Goal: Information Seeking & Learning: Learn about a topic

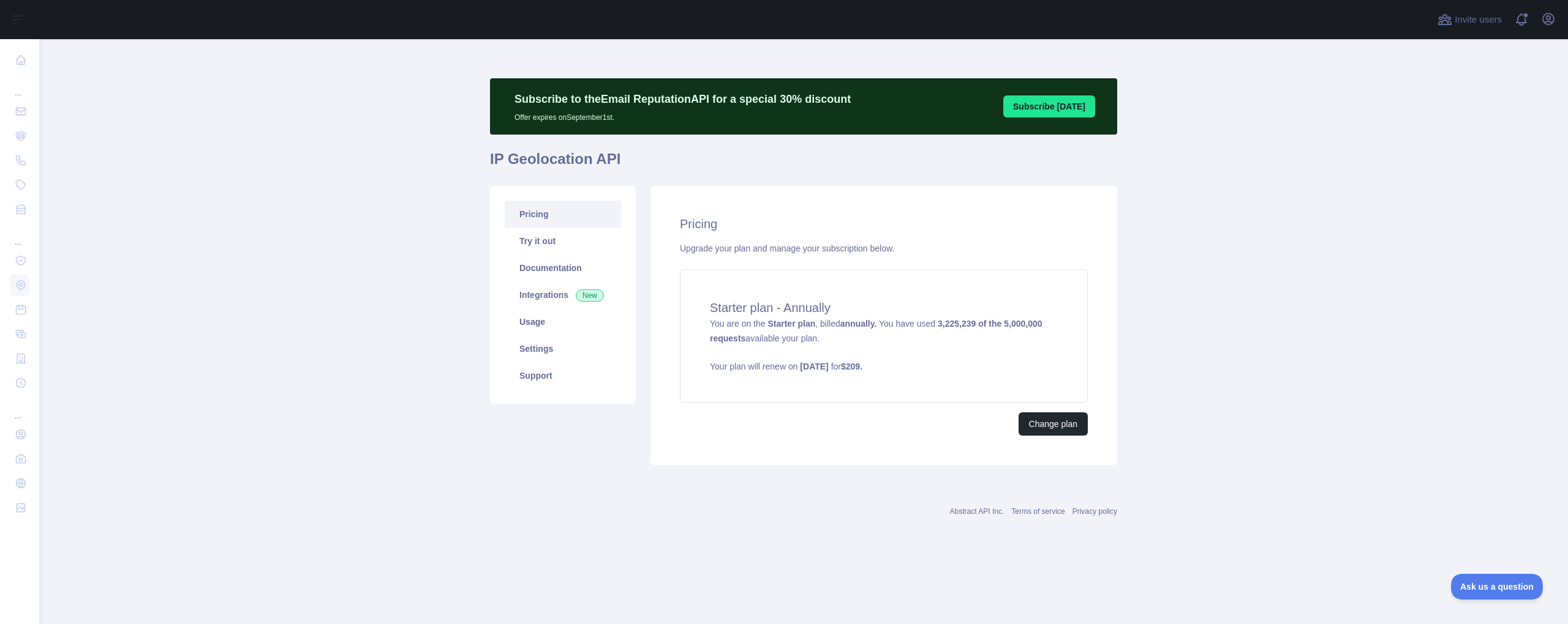
click at [223, 233] on main "Subscribe to the Email Reputation API for a special 30 % discount Offer expires…" at bounding box center [804, 331] width 1529 height 585
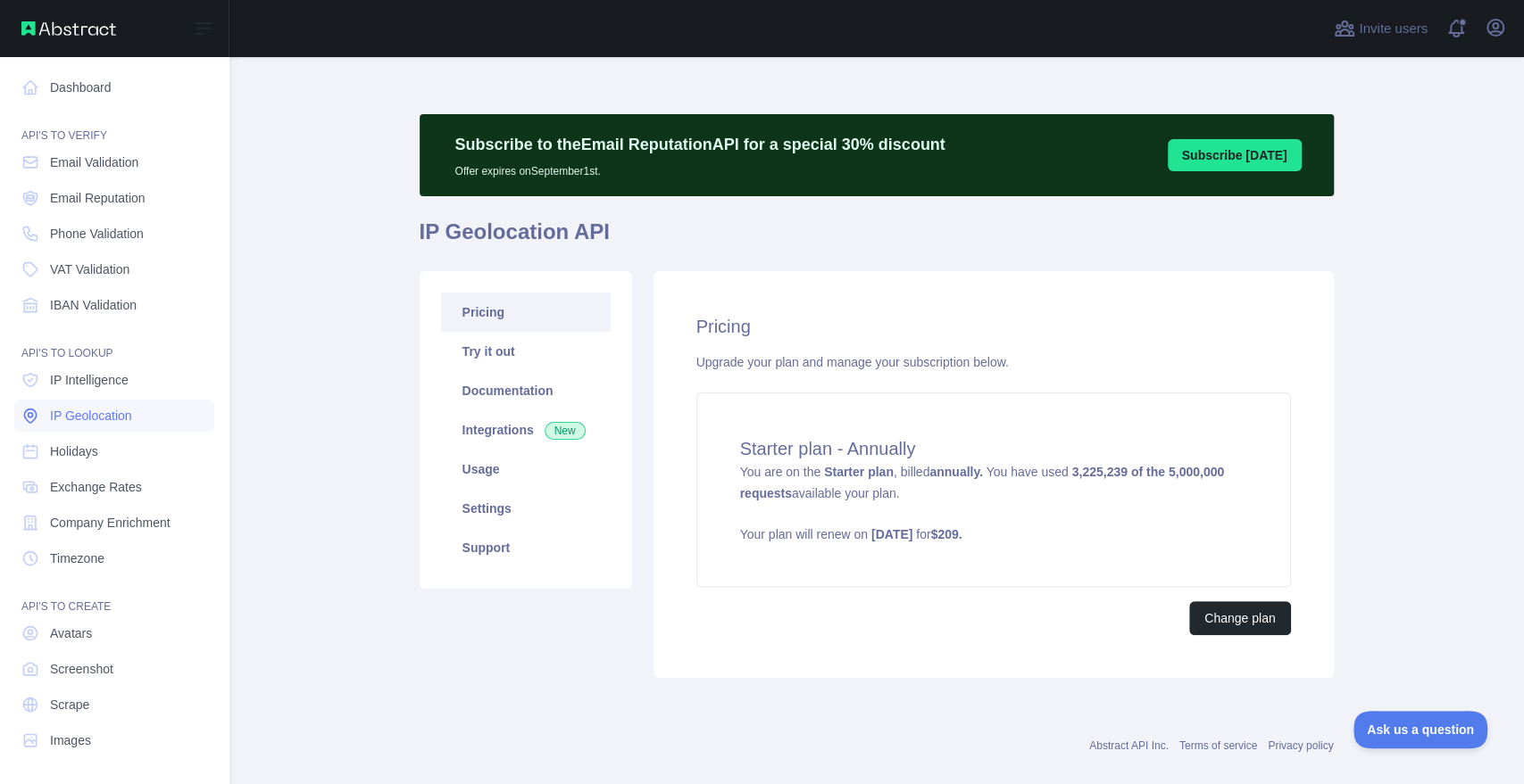
click at [91, 411] on span "IP Geolocation" at bounding box center [91, 415] width 82 height 18
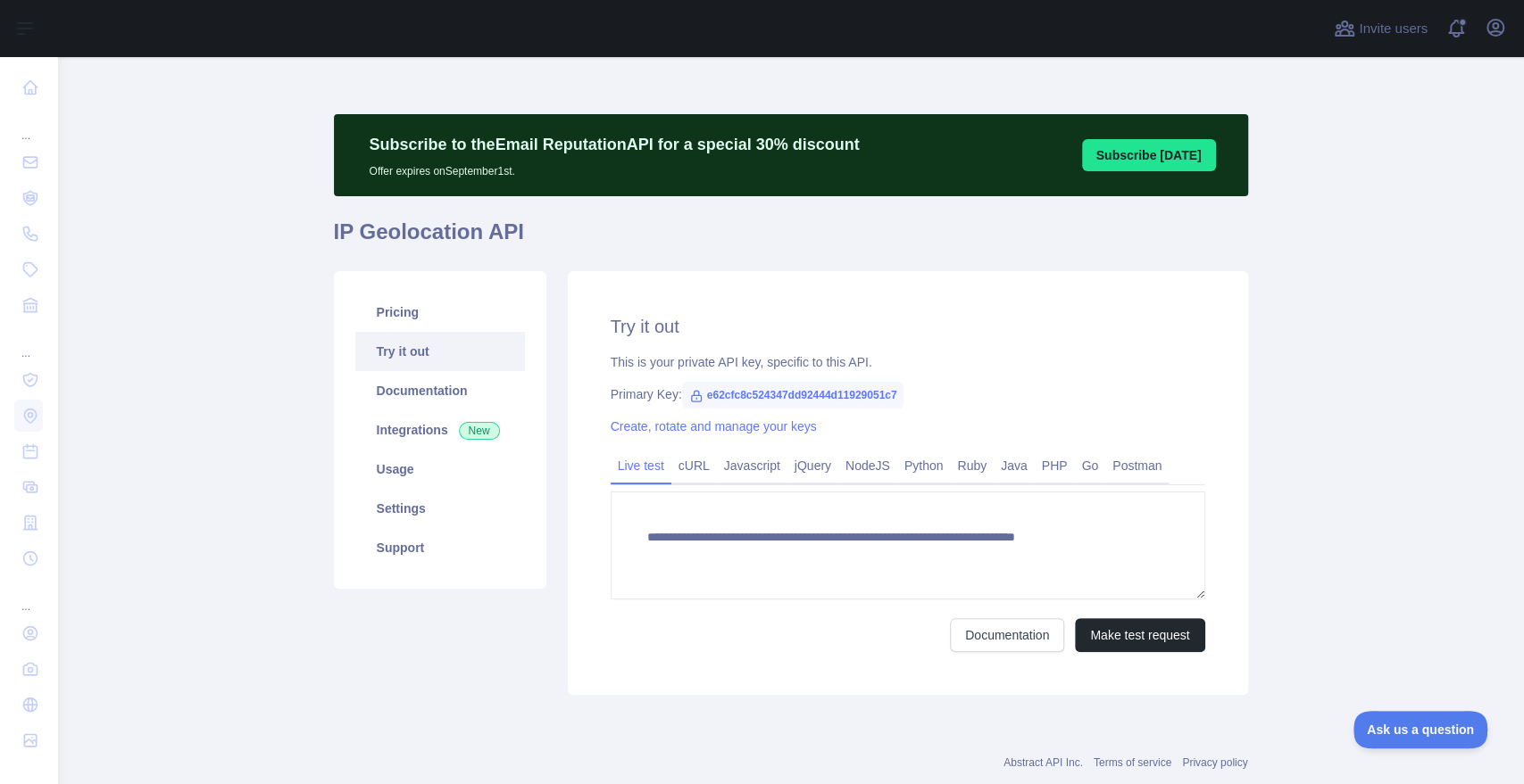
type textarea "**********"
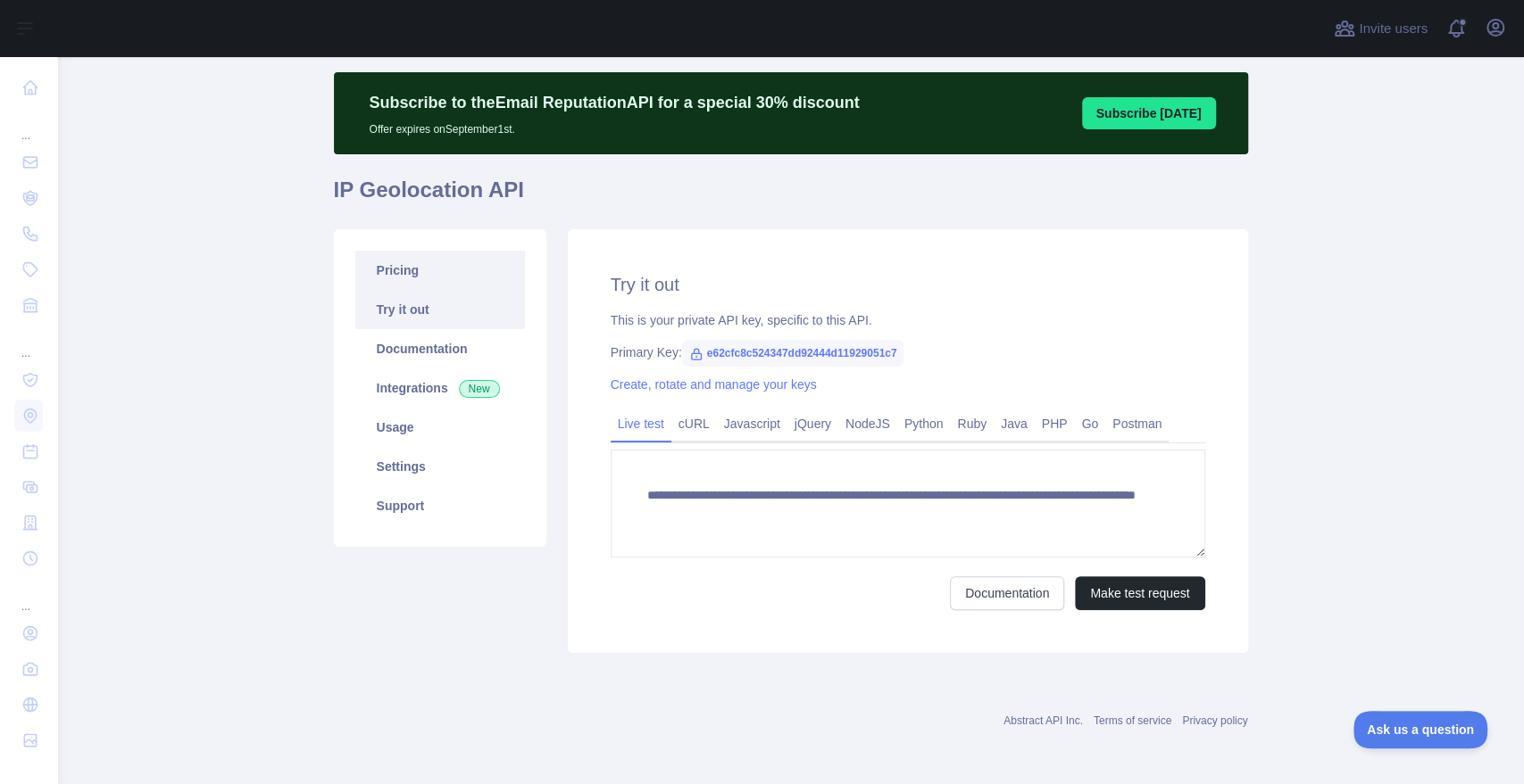
click at [414, 271] on link "Pricing" at bounding box center [440, 270] width 170 height 39
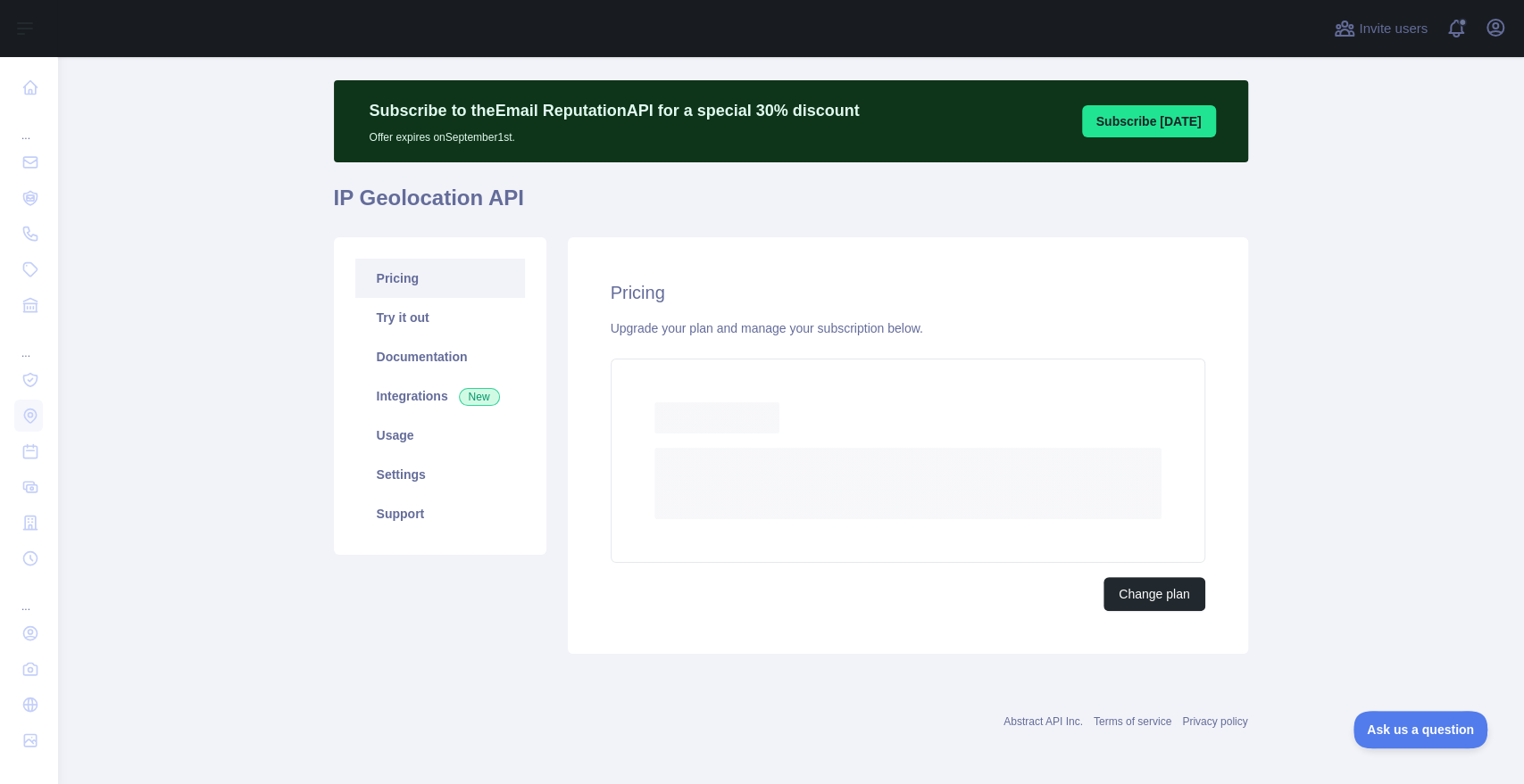
scroll to position [24, 0]
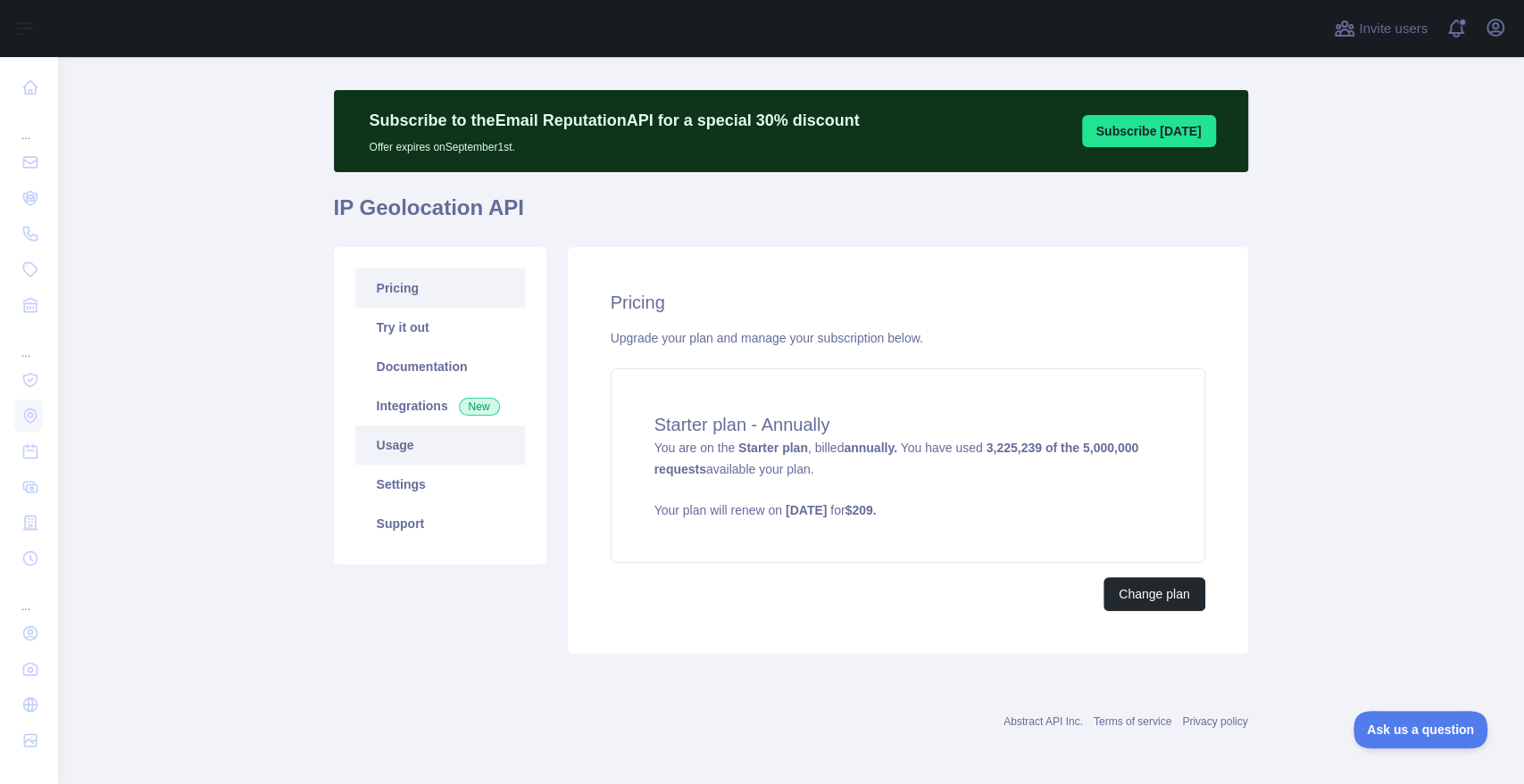
click at [382, 440] on link "Usage" at bounding box center [440, 445] width 170 height 39
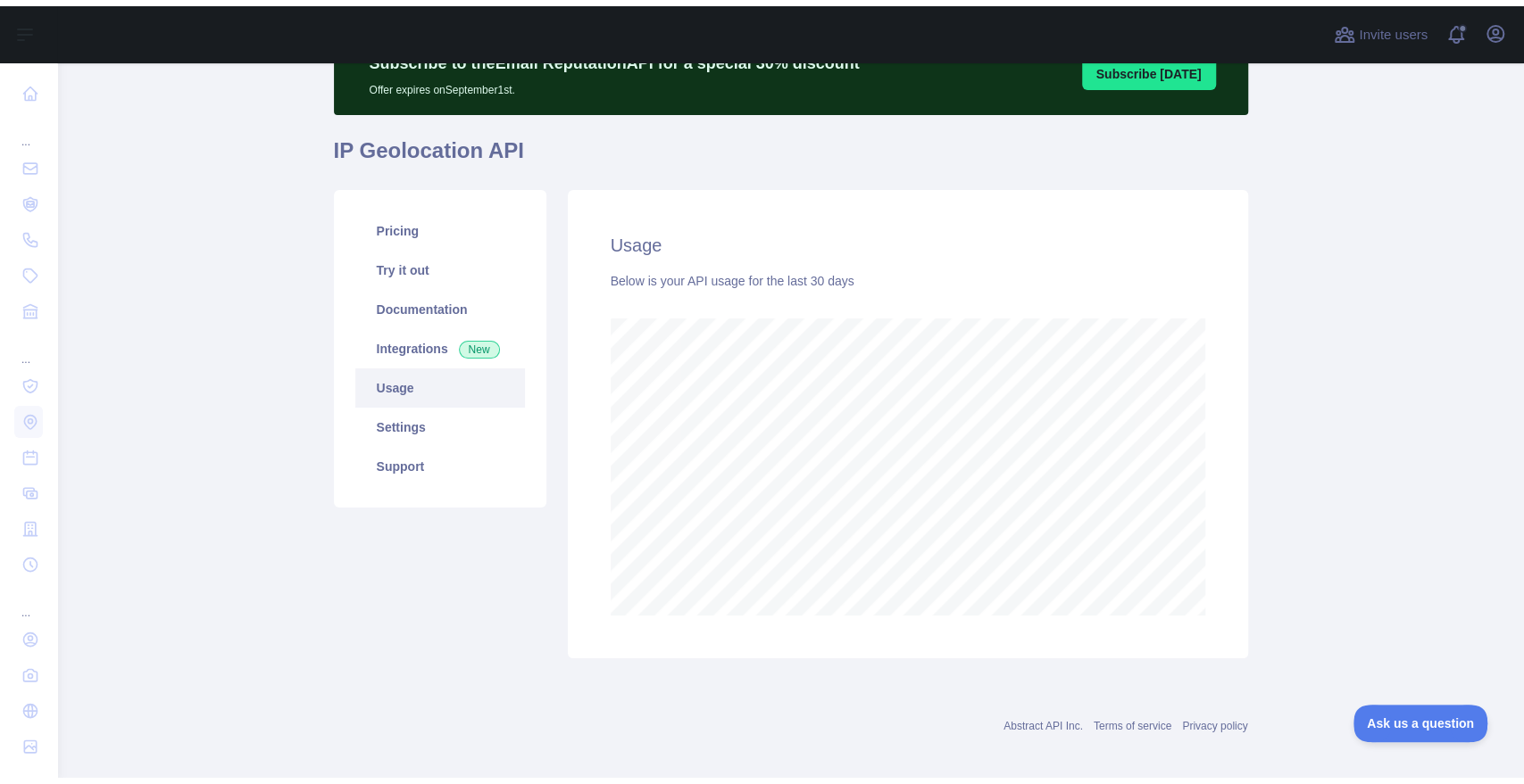
scroll to position [727, 1466]
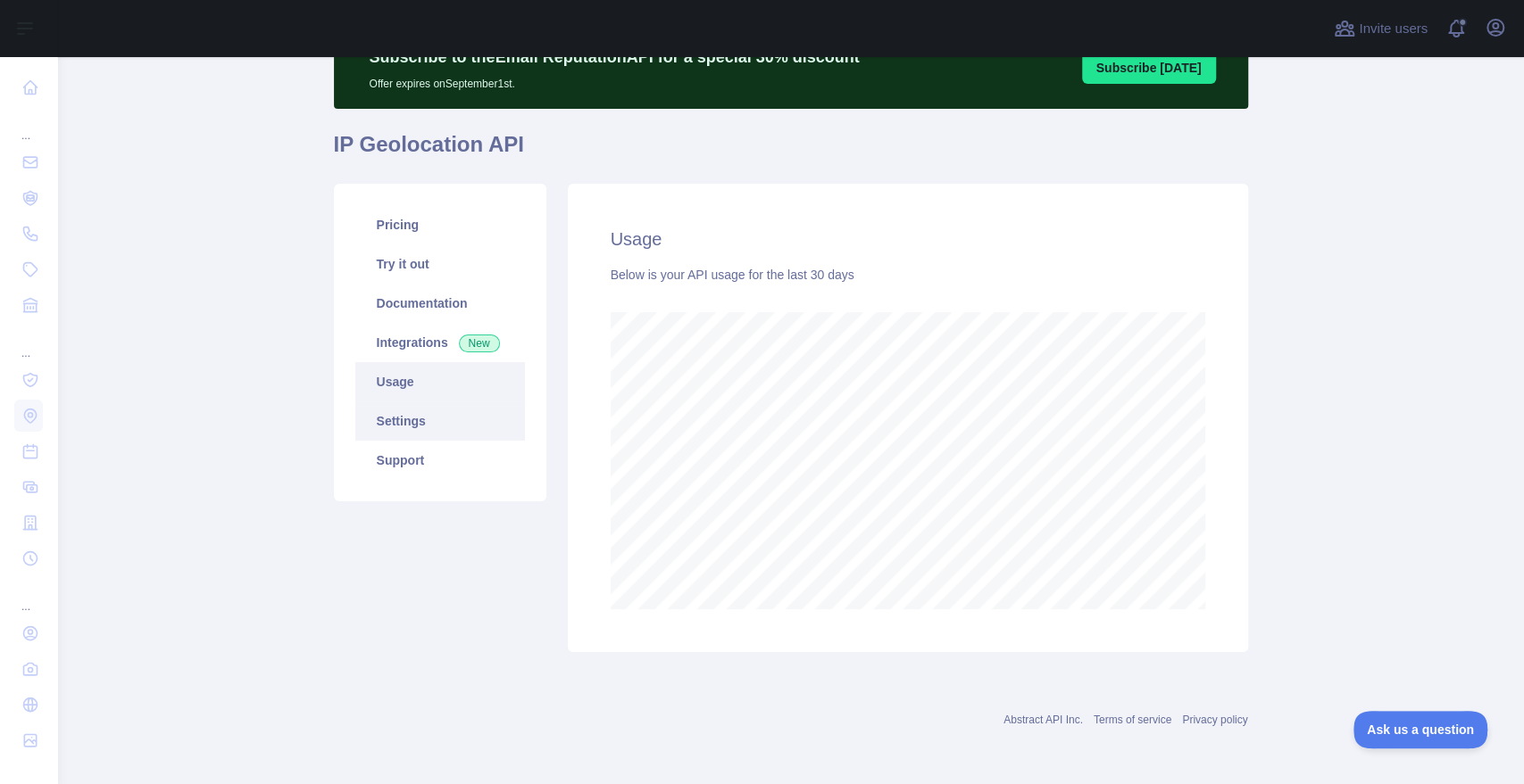
click at [437, 432] on link "Settings" at bounding box center [440, 421] width 170 height 39
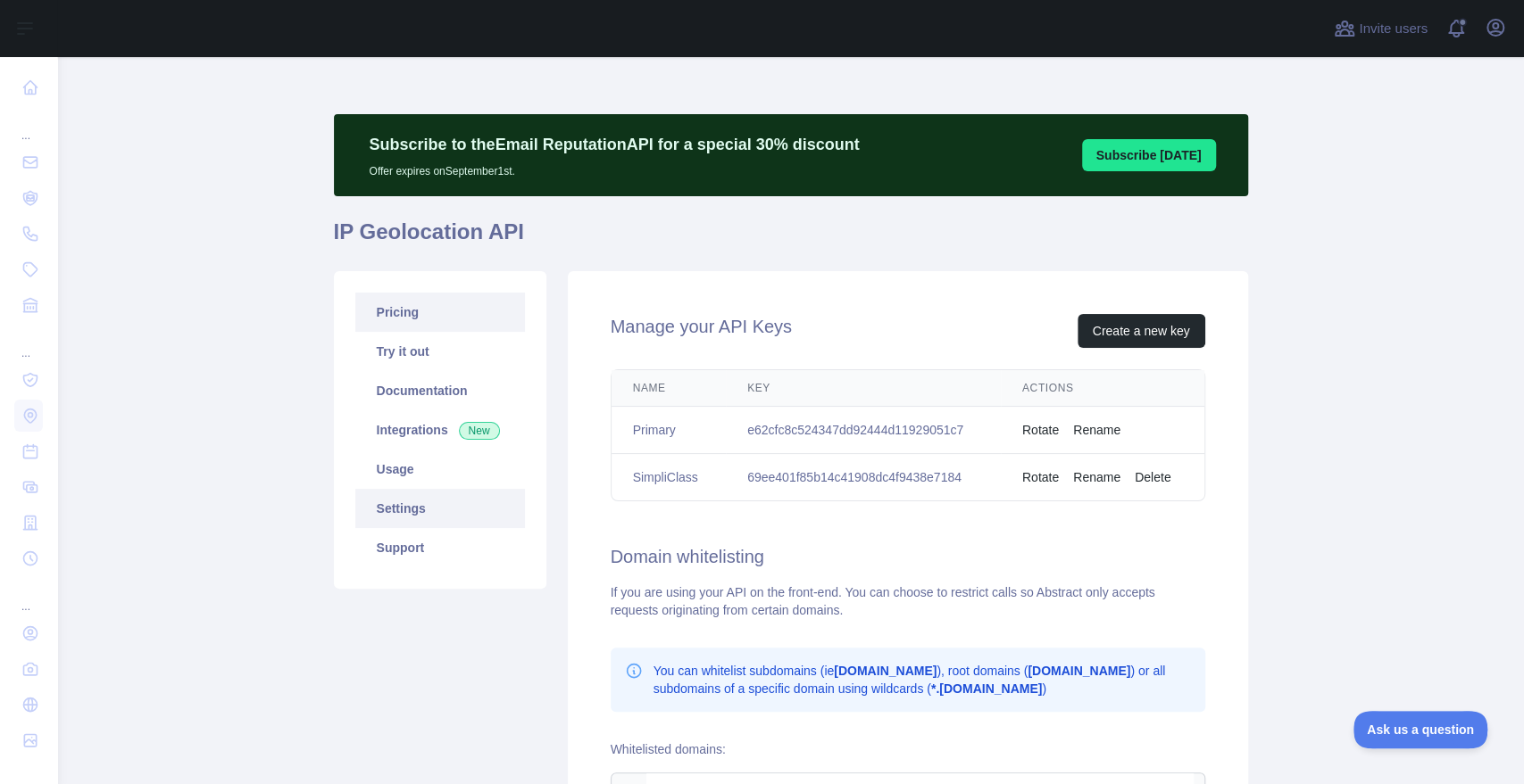
click at [420, 325] on link "Pricing" at bounding box center [440, 312] width 170 height 39
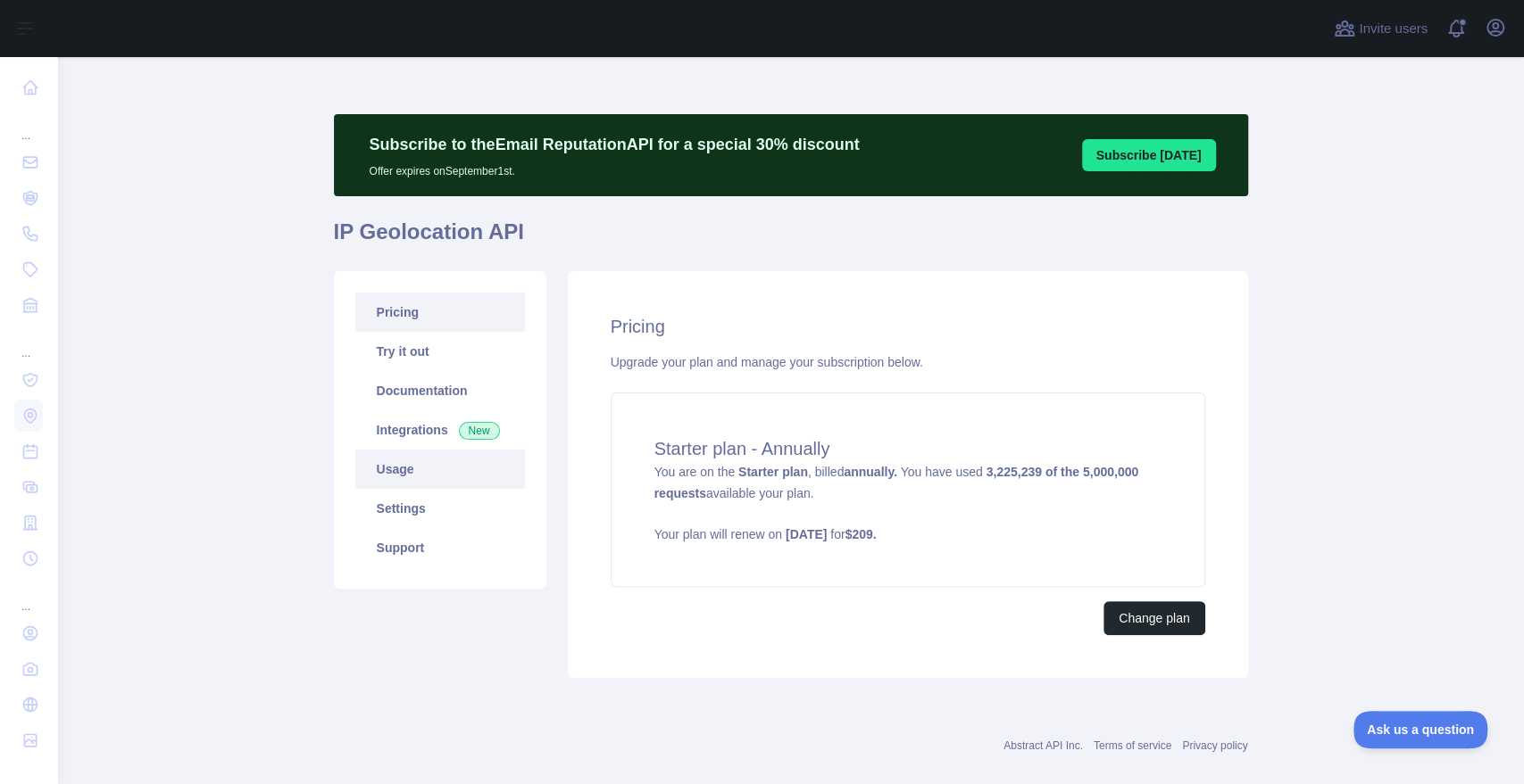
click at [417, 463] on link "Usage" at bounding box center [440, 469] width 170 height 39
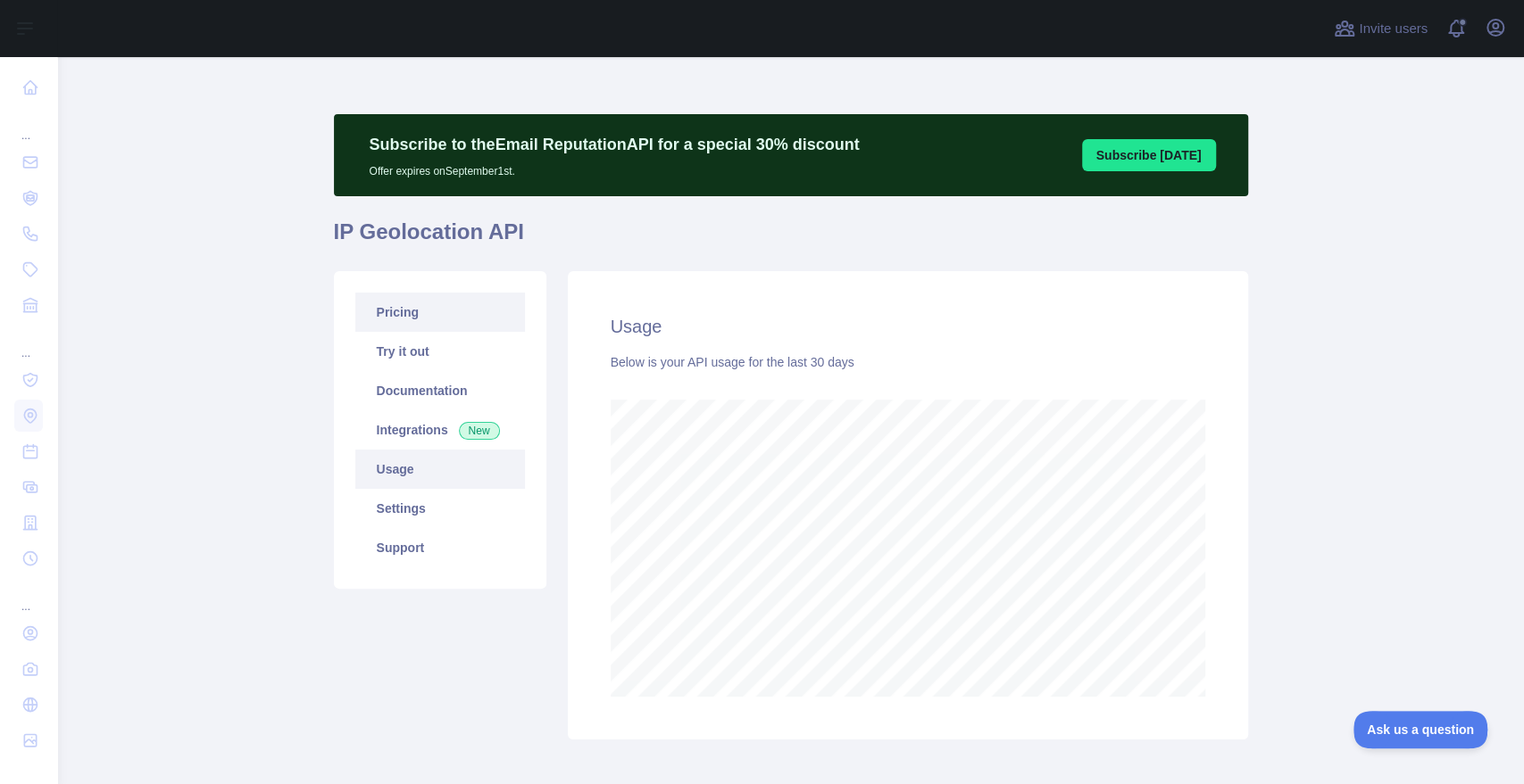
click at [411, 320] on link "Pricing" at bounding box center [440, 312] width 170 height 39
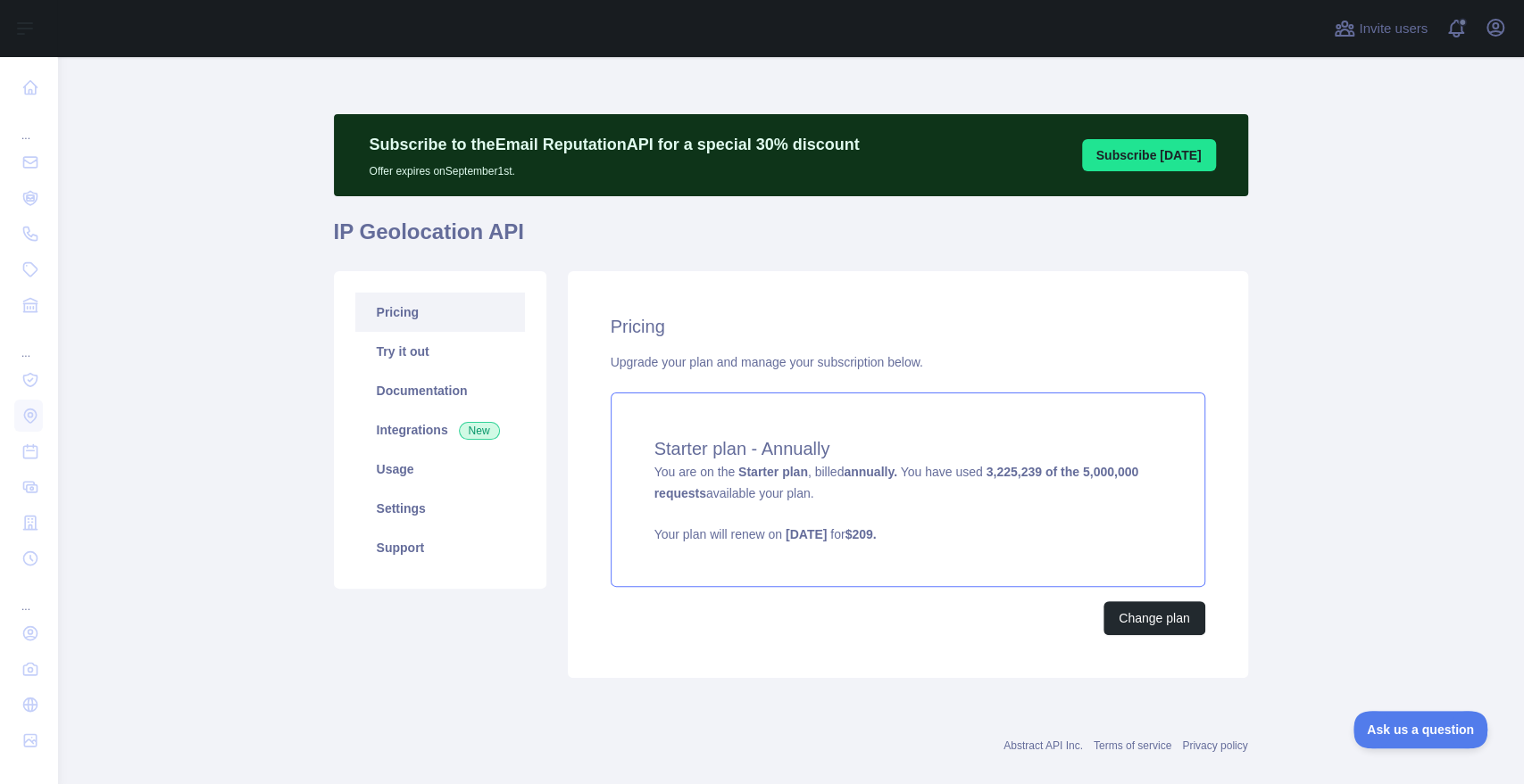
scroll to position [24, 0]
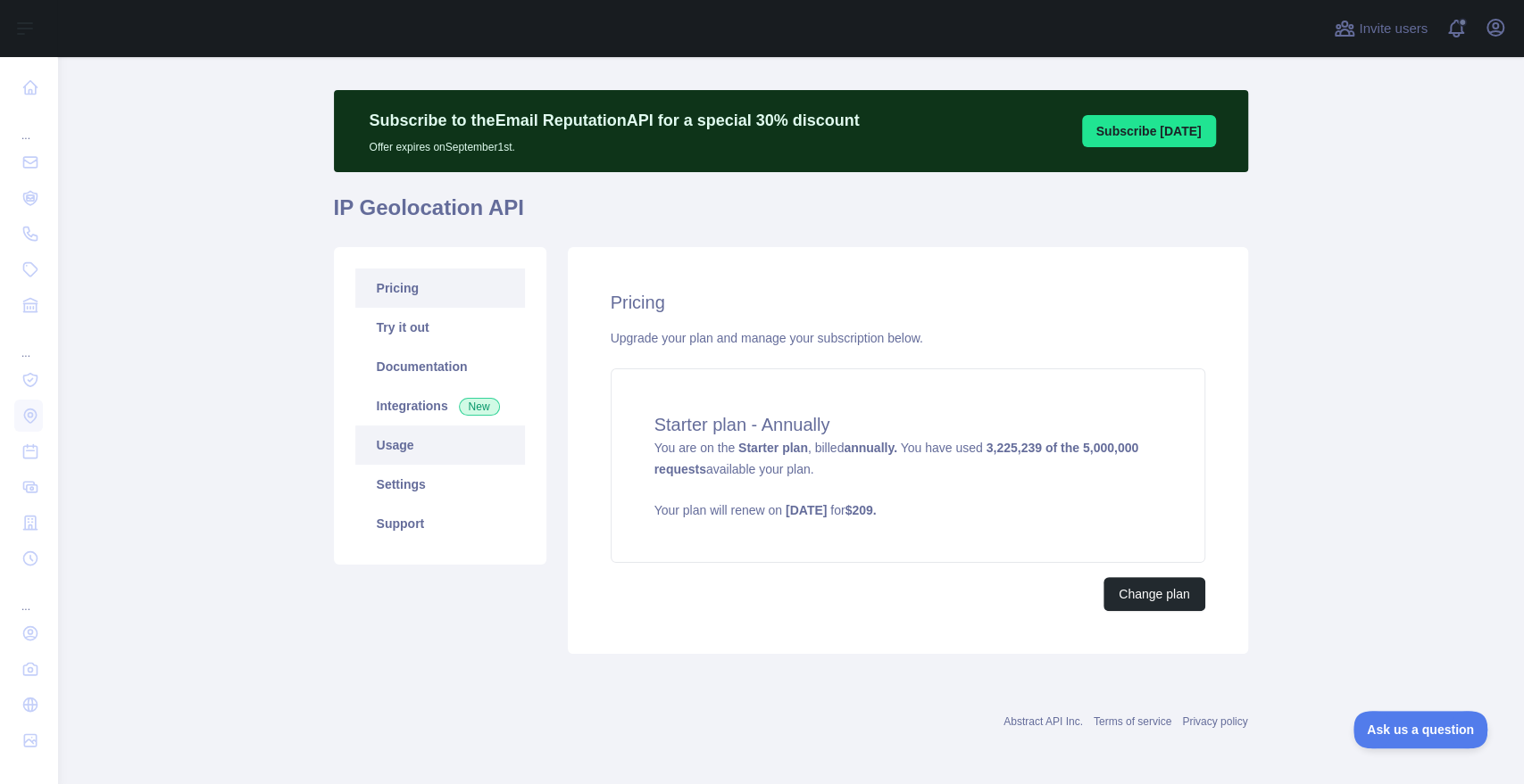
click at [426, 451] on link "Usage" at bounding box center [440, 445] width 170 height 39
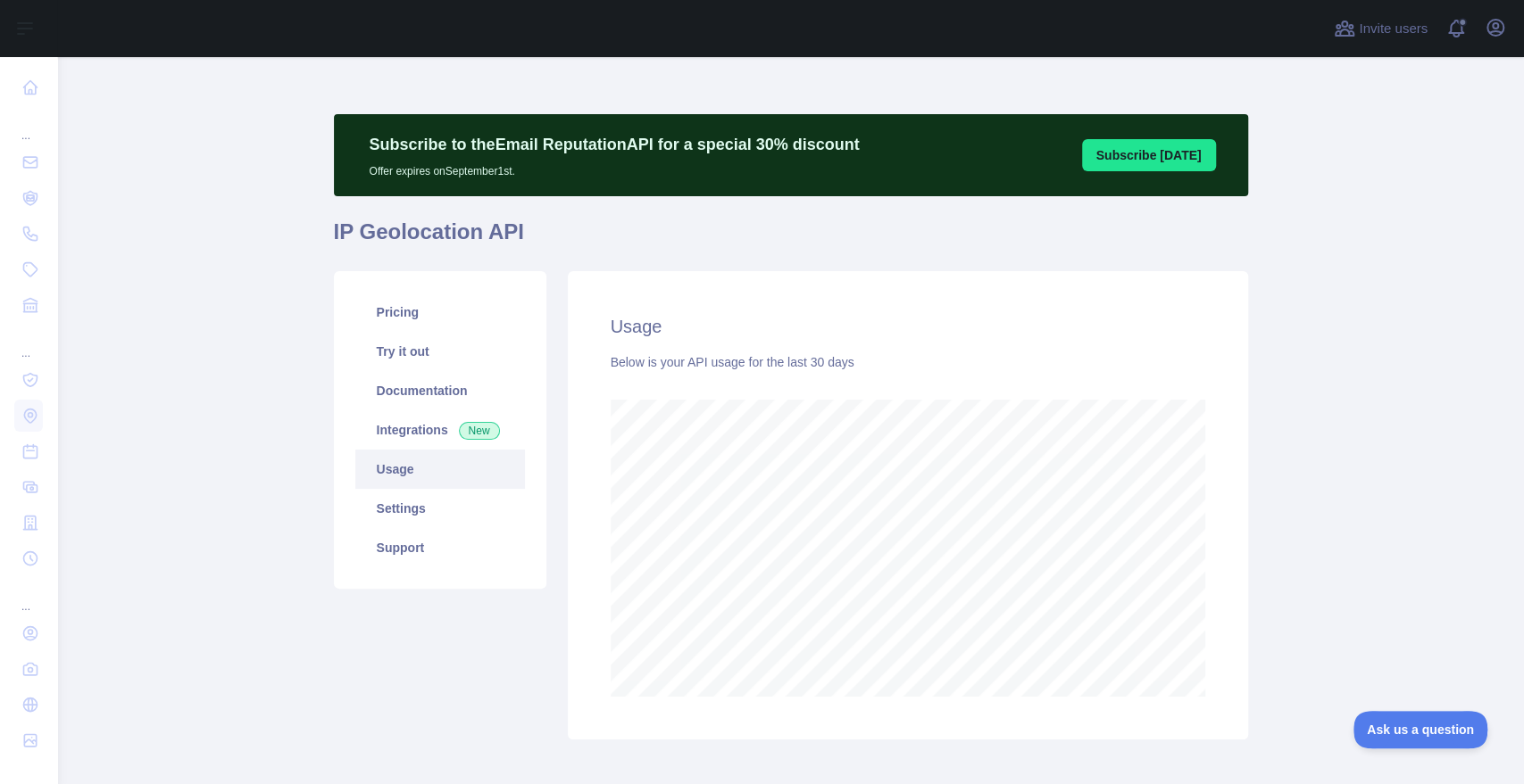
scroll to position [727, 1466]
click at [1446, 30] on span at bounding box center [1463, 29] width 35 height 57
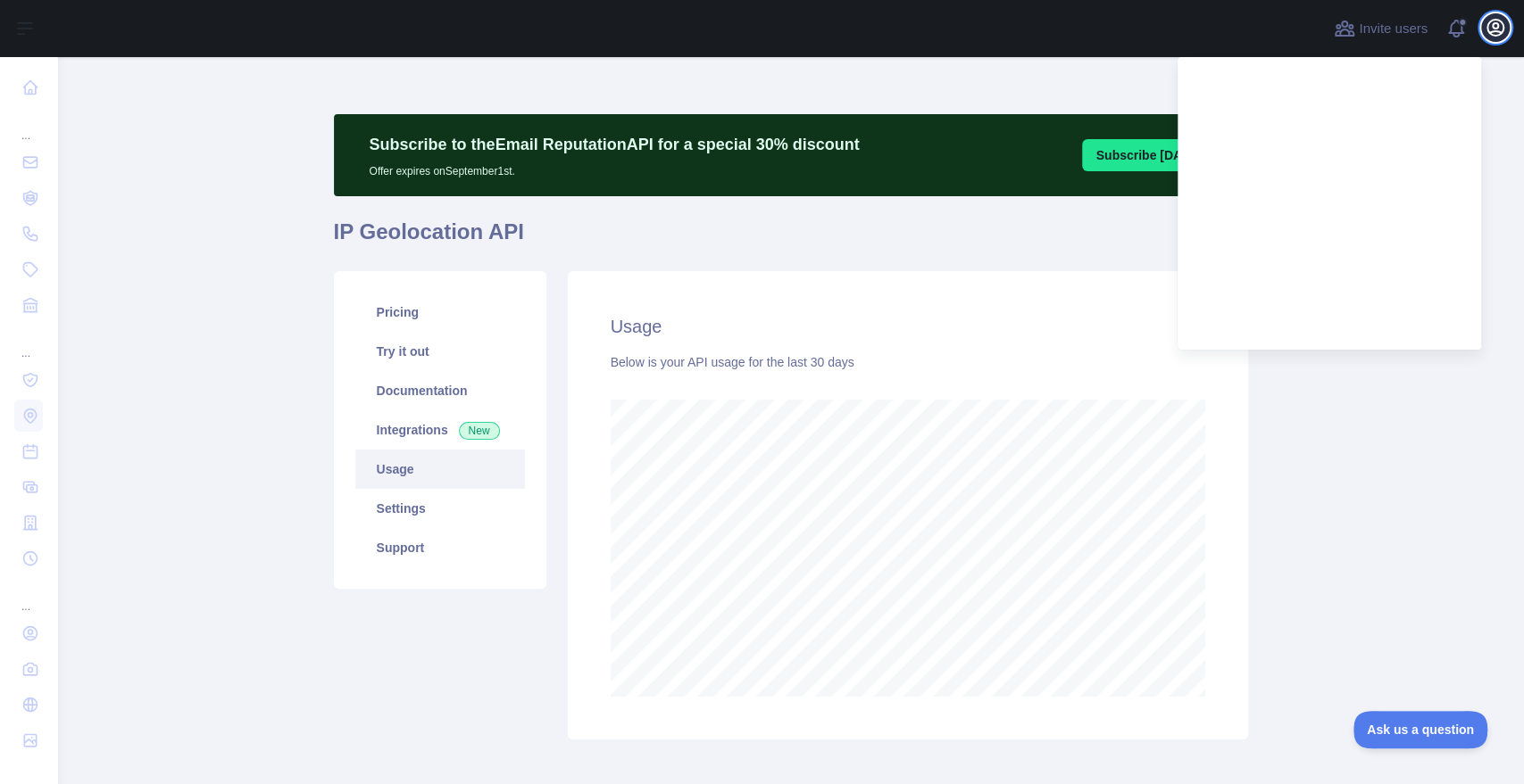
click at [1497, 27] on icon "button" at bounding box center [1495, 28] width 16 height 16
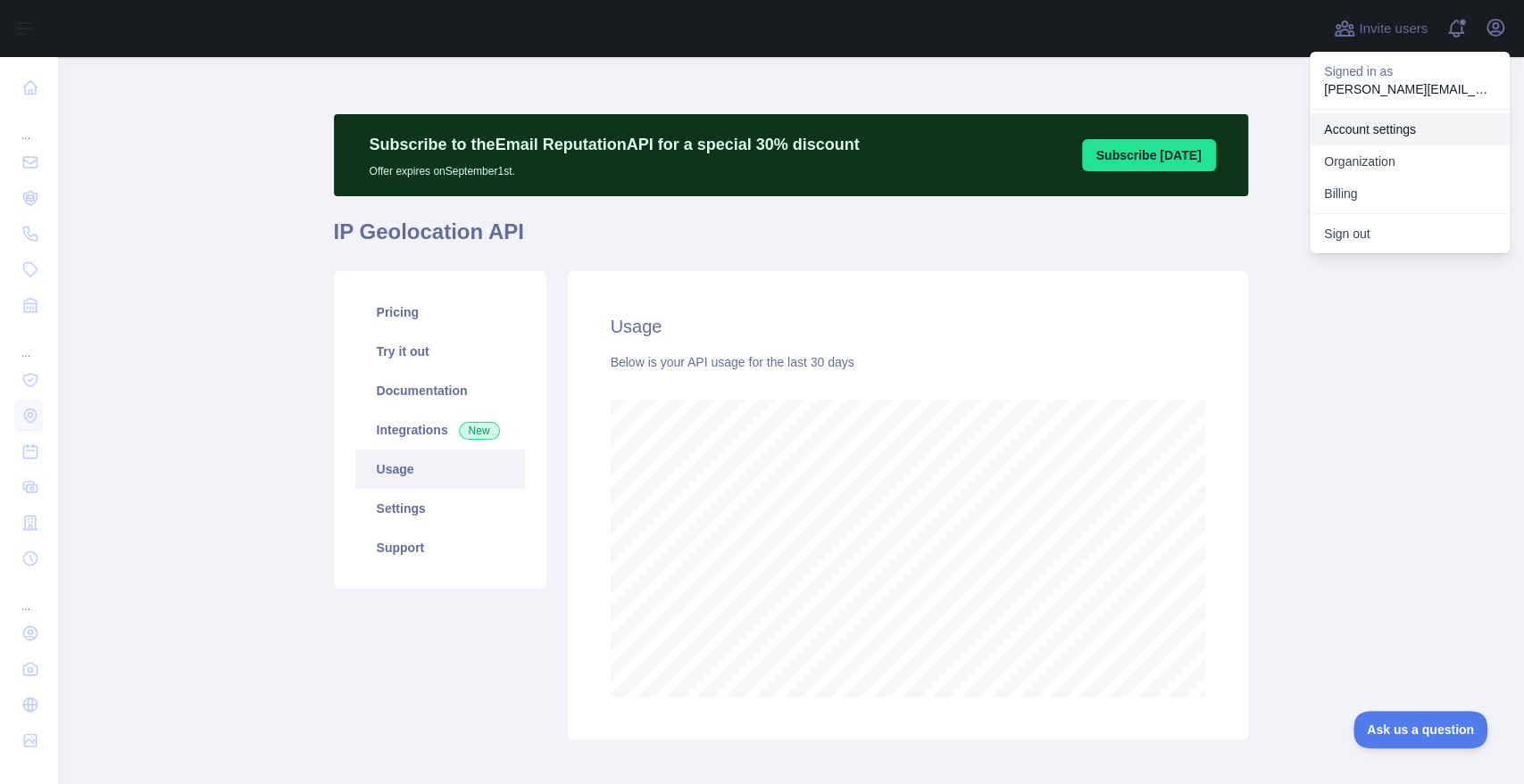
click at [1373, 131] on link "Account settings" at bounding box center [1410, 130] width 200 height 32
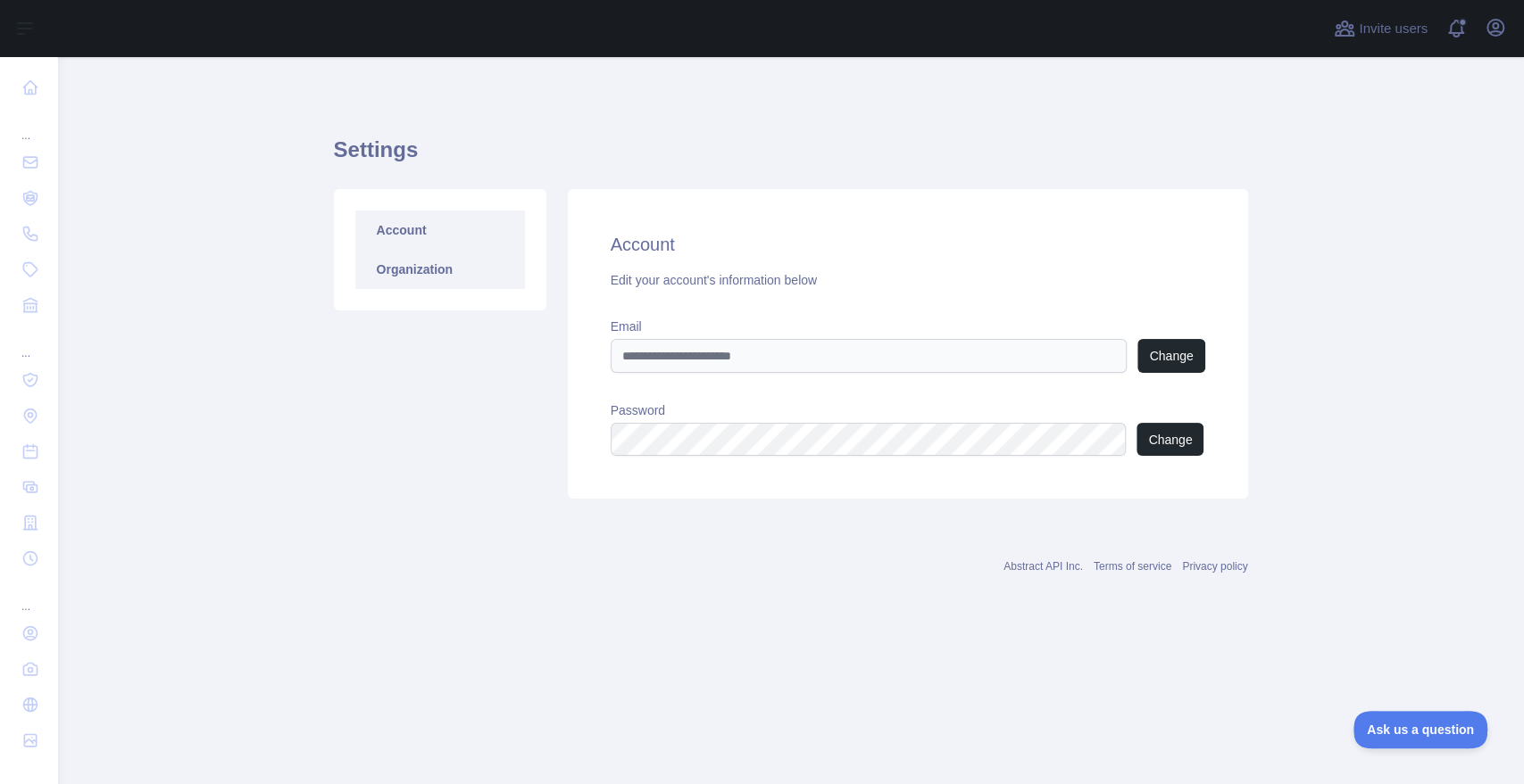
click at [427, 276] on link "Organization" at bounding box center [440, 269] width 170 height 39
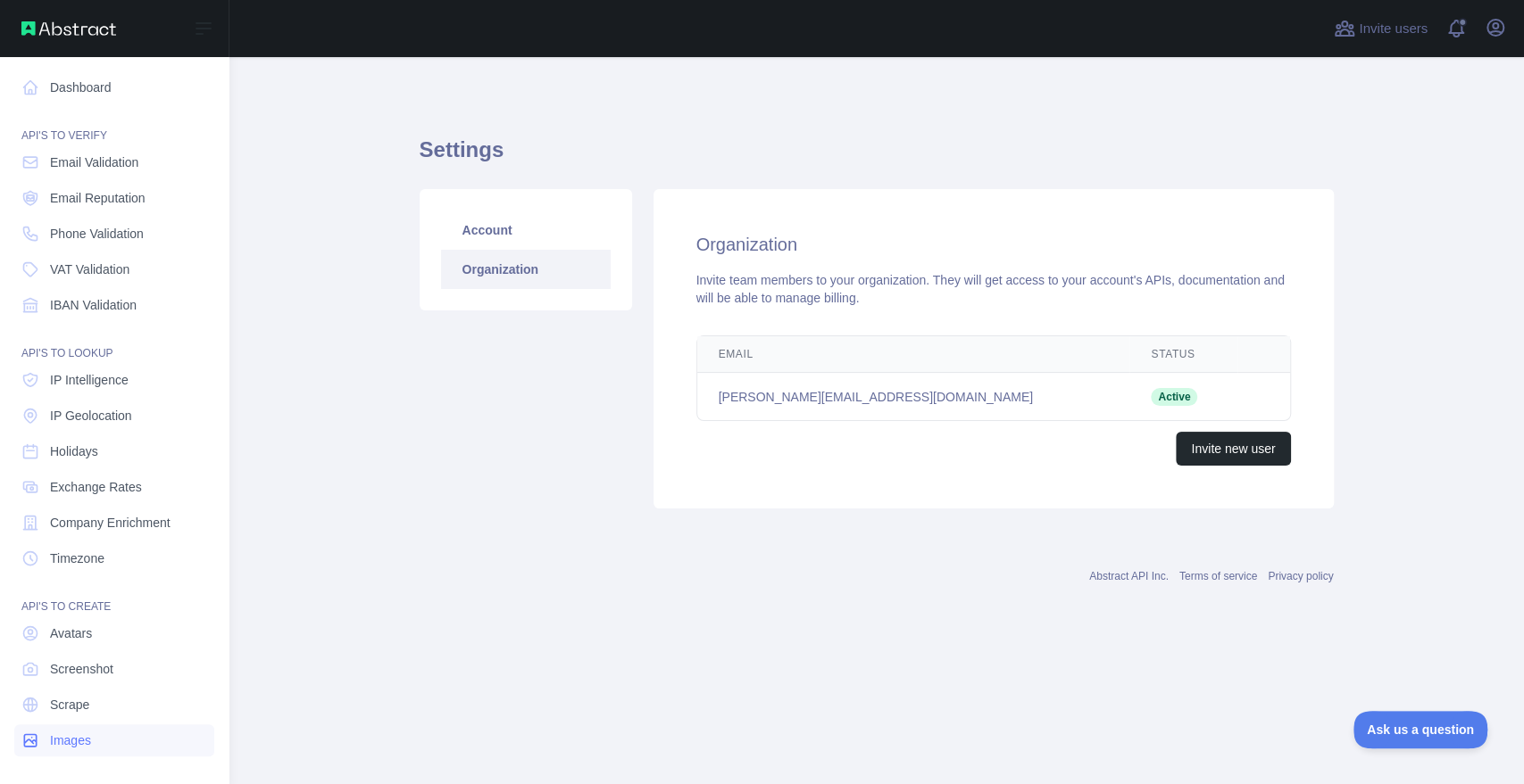
click at [64, 737] on span "Images" at bounding box center [70, 740] width 41 height 18
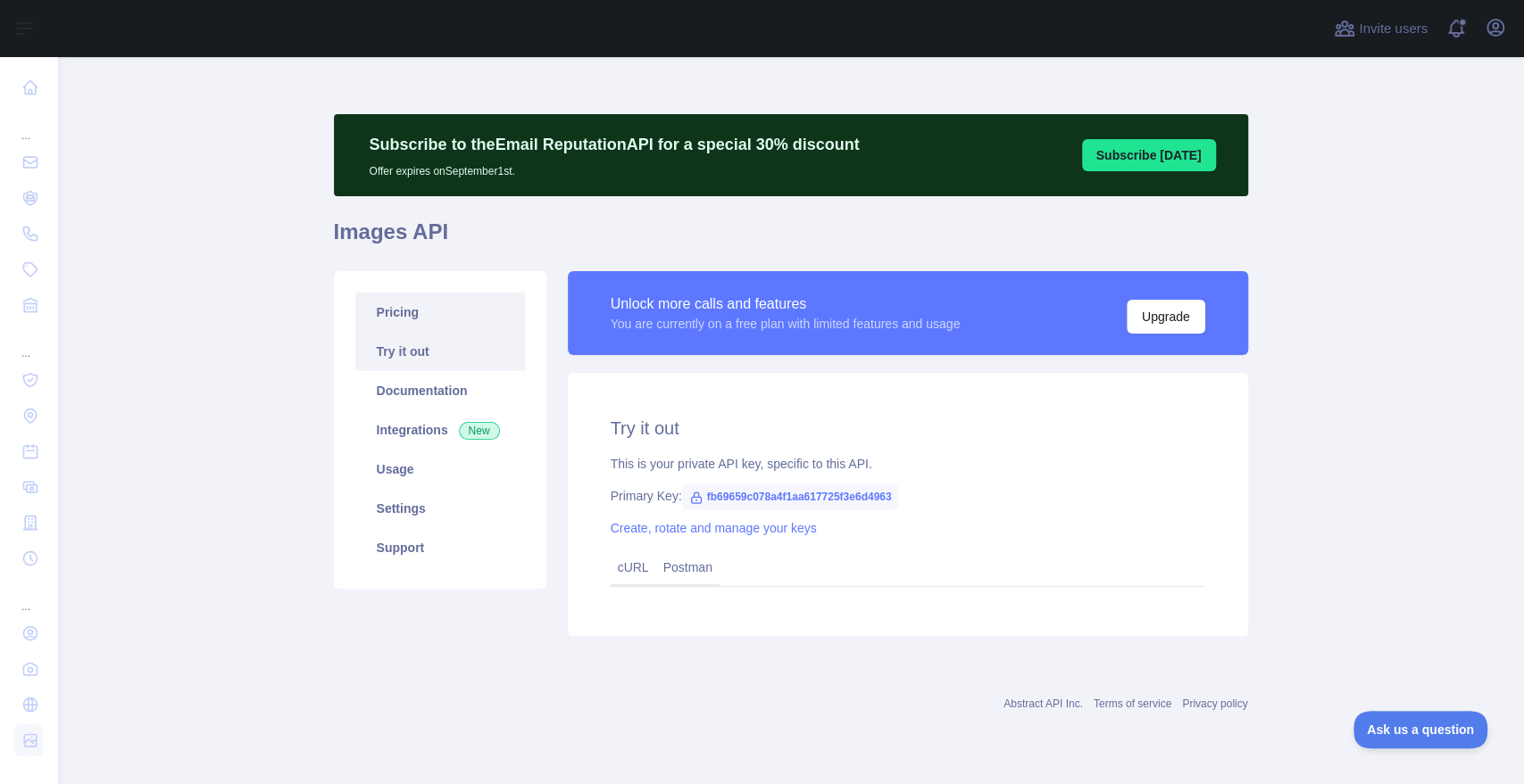
click at [403, 313] on link "Pricing" at bounding box center [440, 312] width 170 height 39
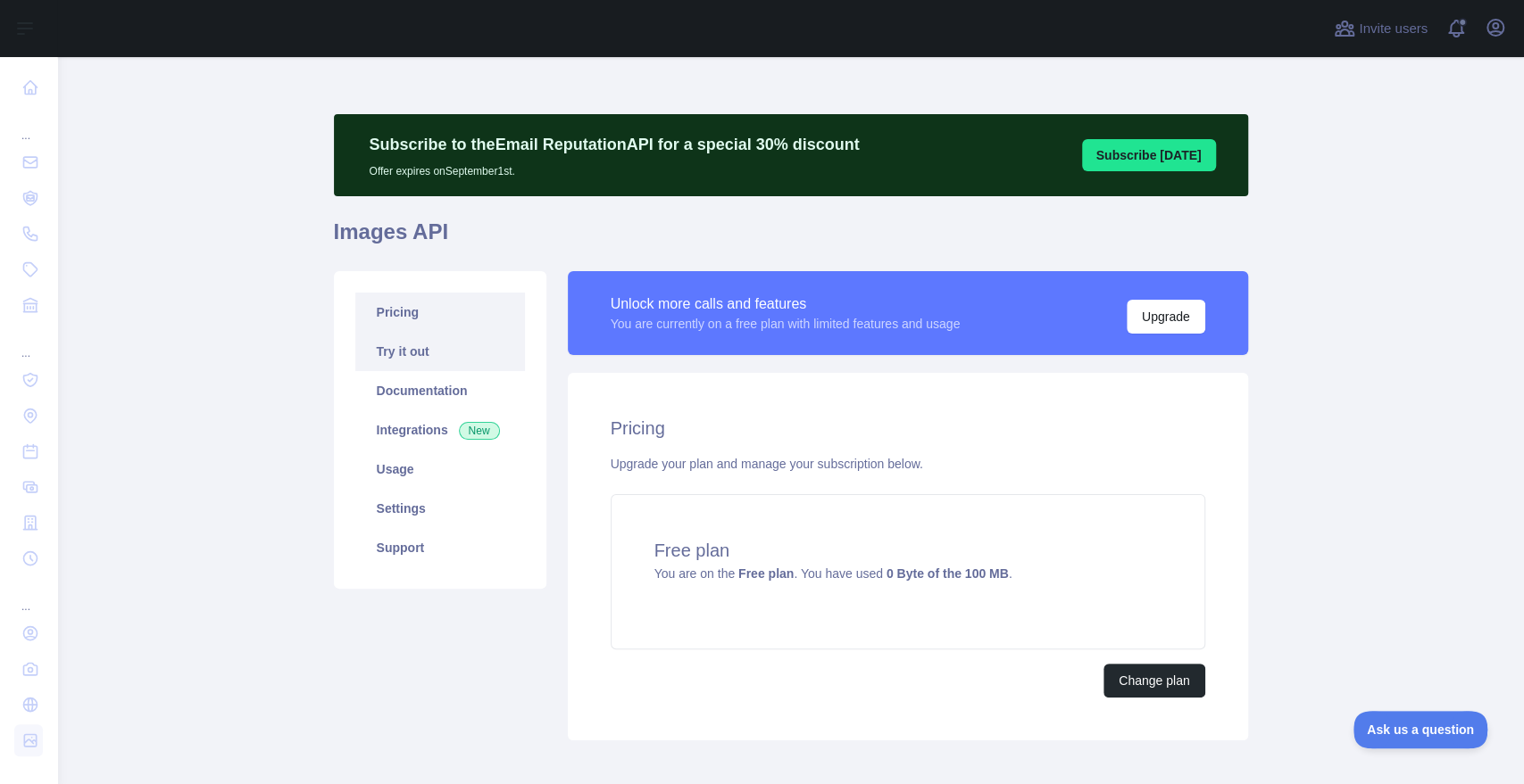
click at [405, 339] on link "Try it out" at bounding box center [440, 351] width 170 height 39
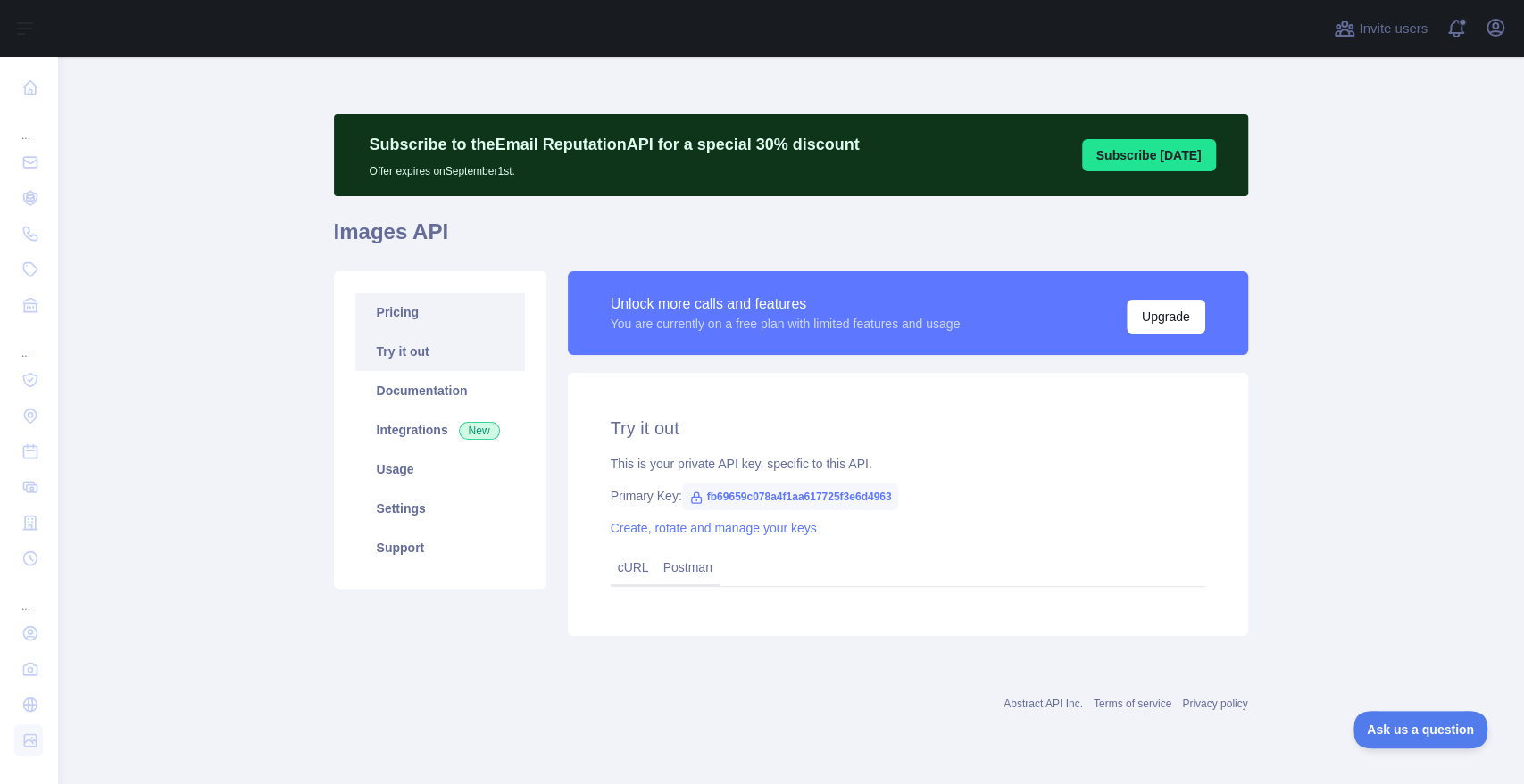
click at [419, 304] on link "Pricing" at bounding box center [440, 312] width 170 height 39
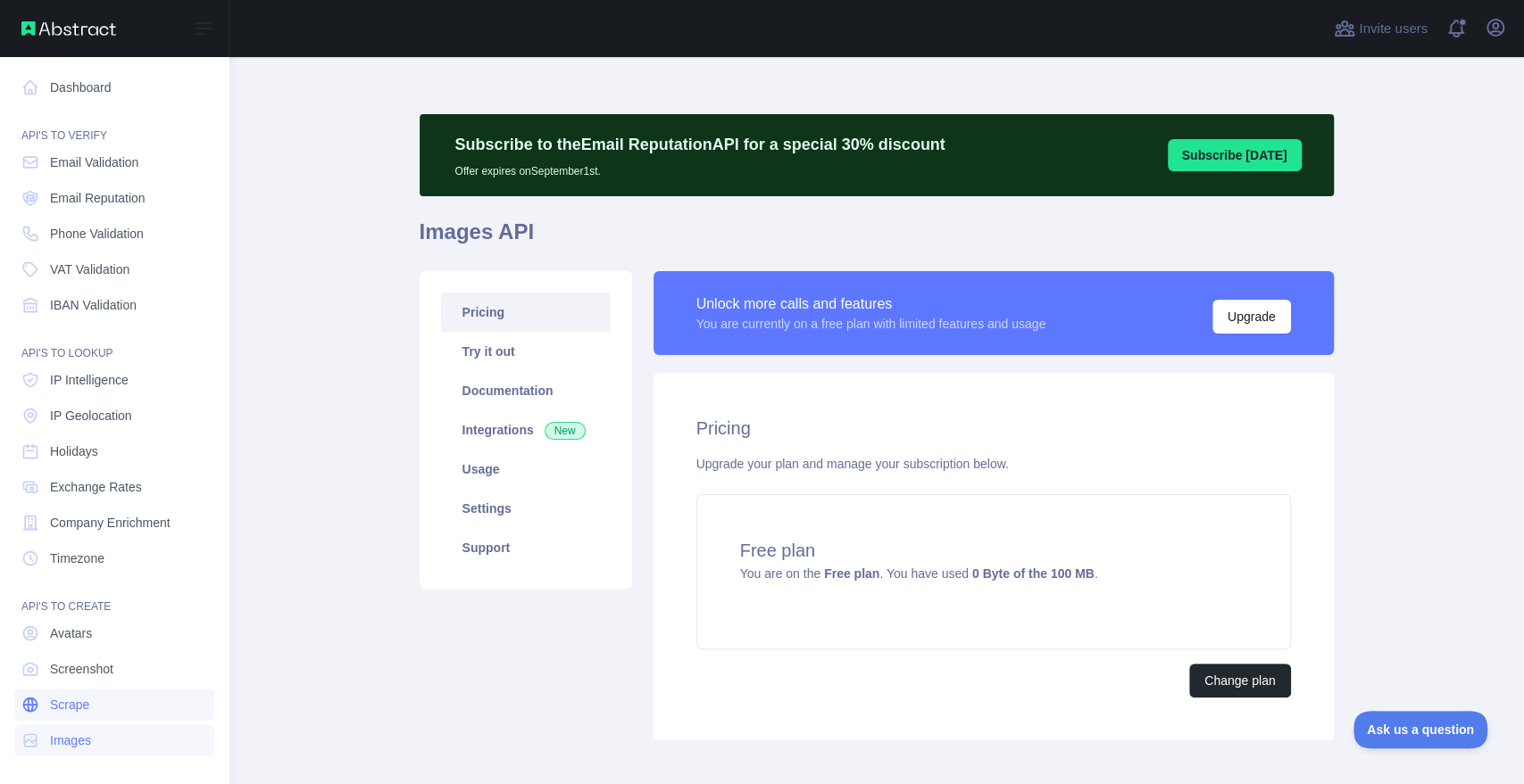
click at [77, 698] on span "Scrape" at bounding box center [69, 705] width 39 height 18
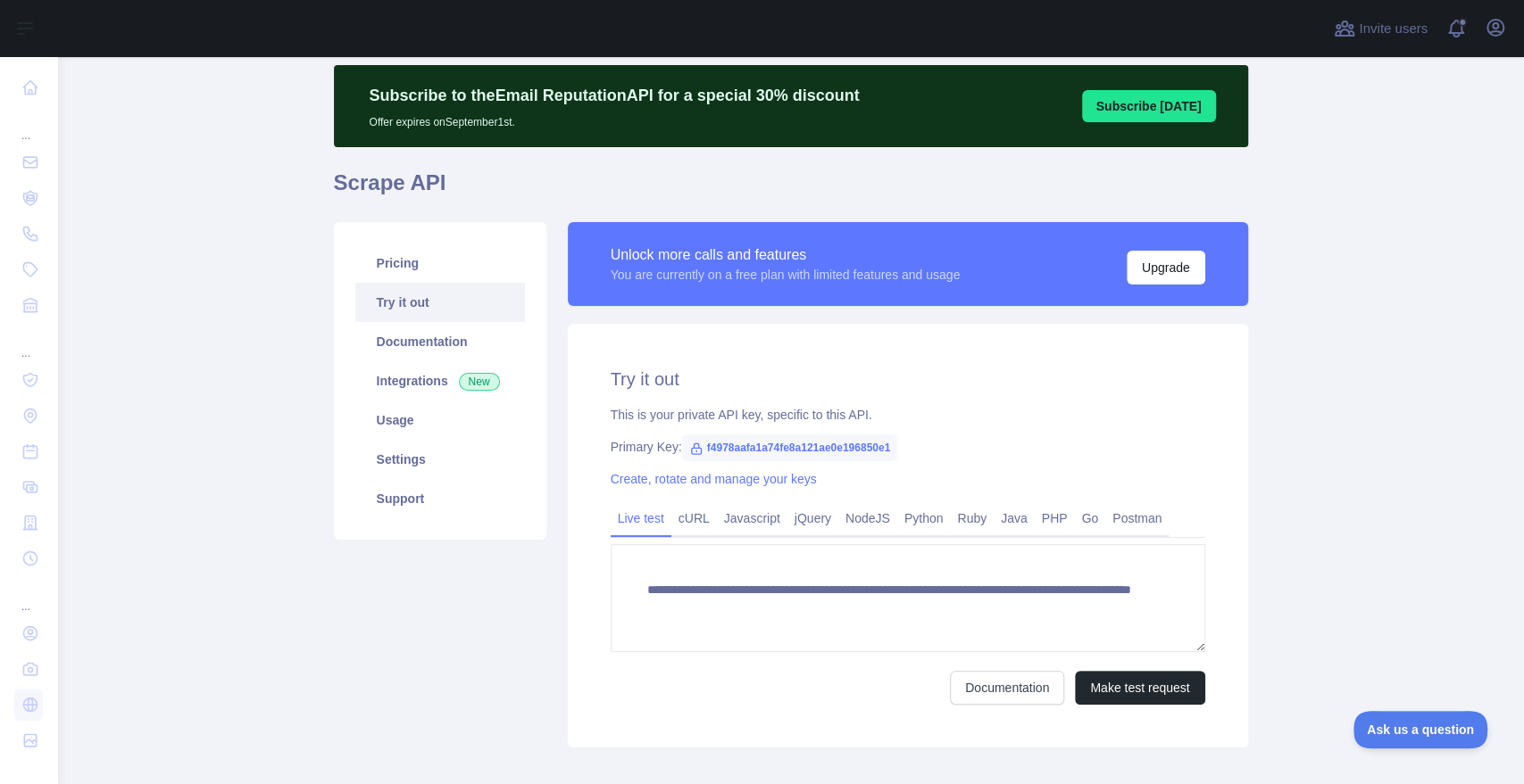
scroll to position [50, 0]
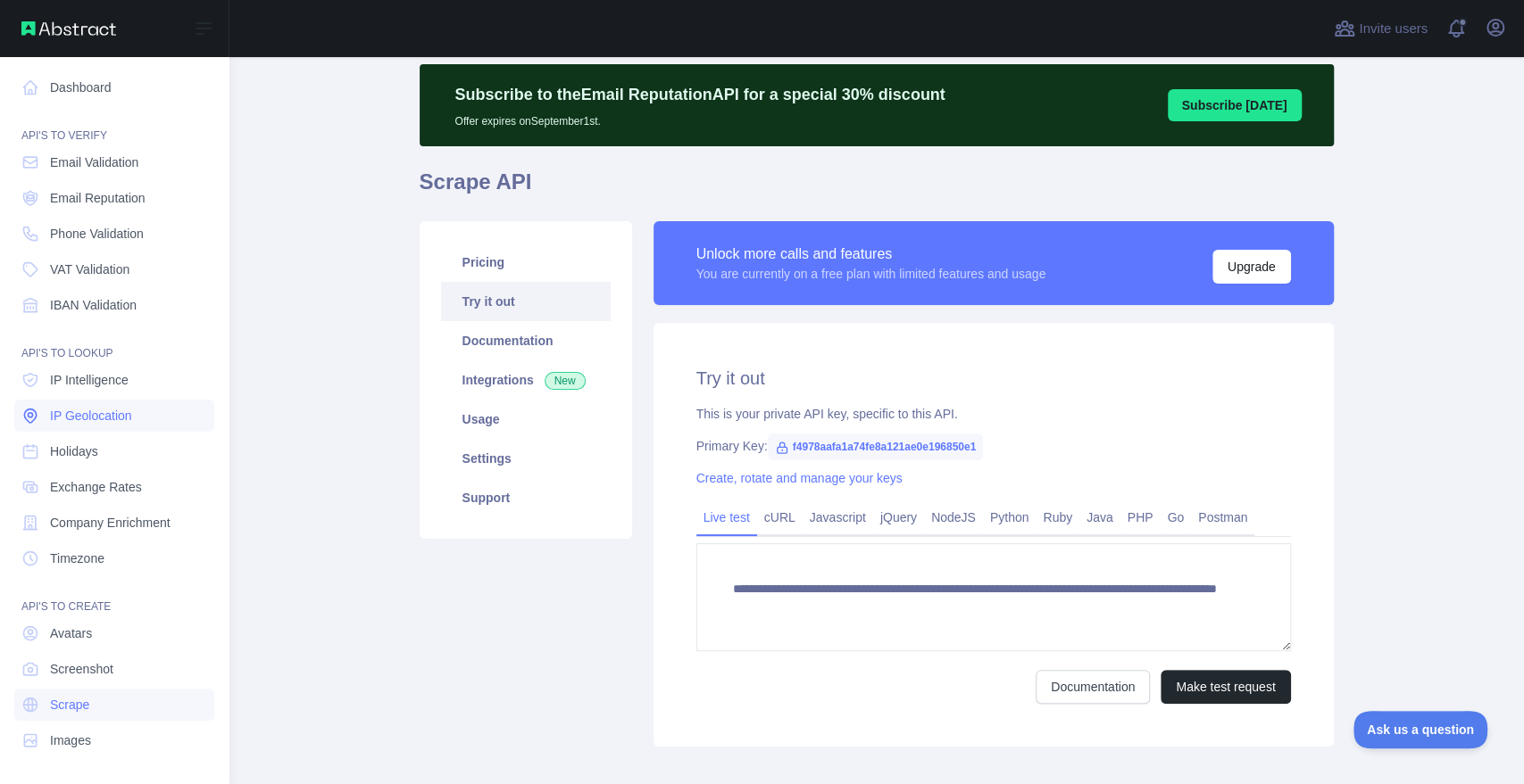
click at [106, 414] on span "IP Geolocation" at bounding box center [91, 415] width 82 height 18
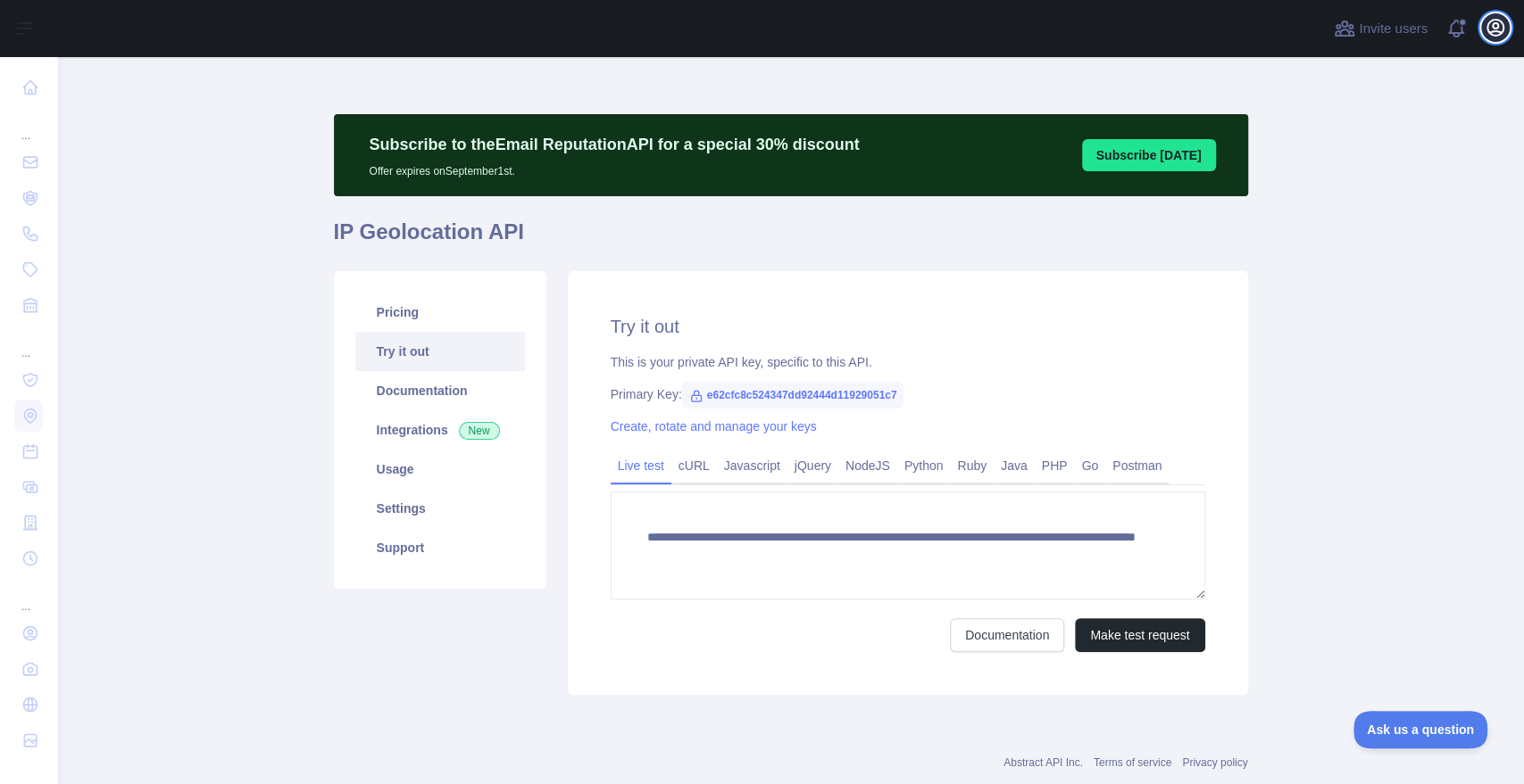
click at [1497, 24] on icon "button" at bounding box center [1495, 28] width 16 height 16
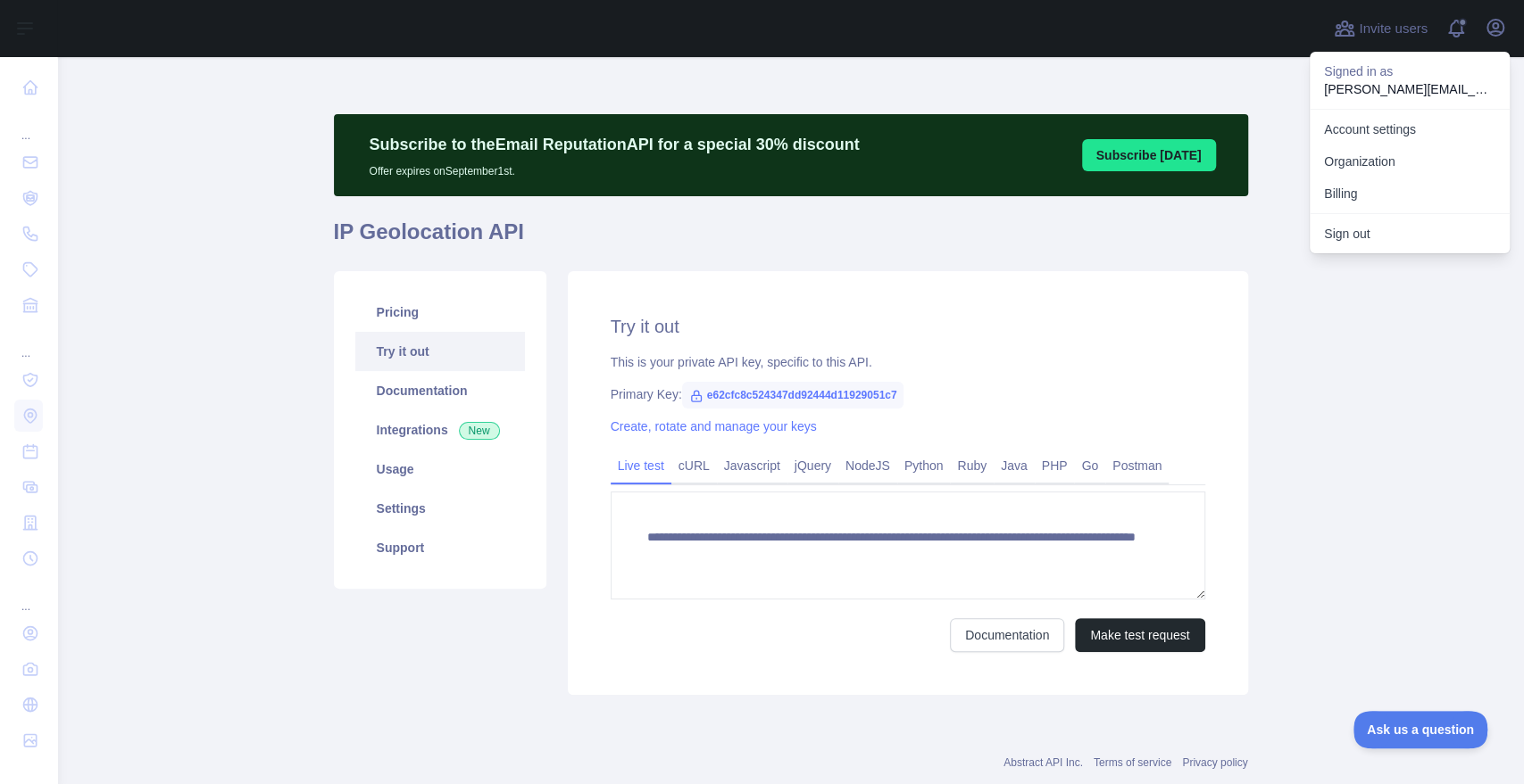
click at [174, 217] on main "**********" at bounding box center [790, 420] width 1467 height 727
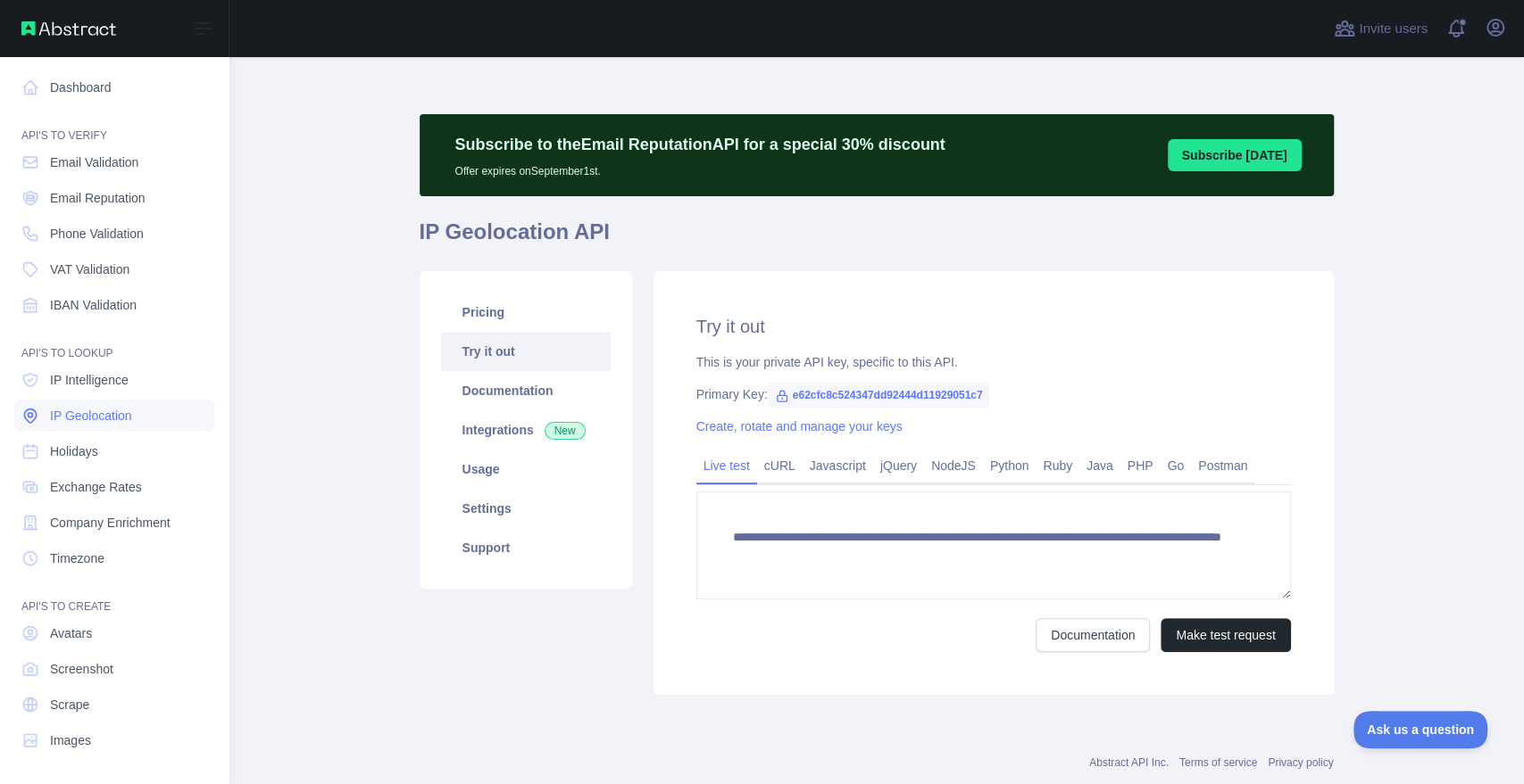
click at [117, 416] on span "IP Geolocation" at bounding box center [91, 415] width 82 height 18
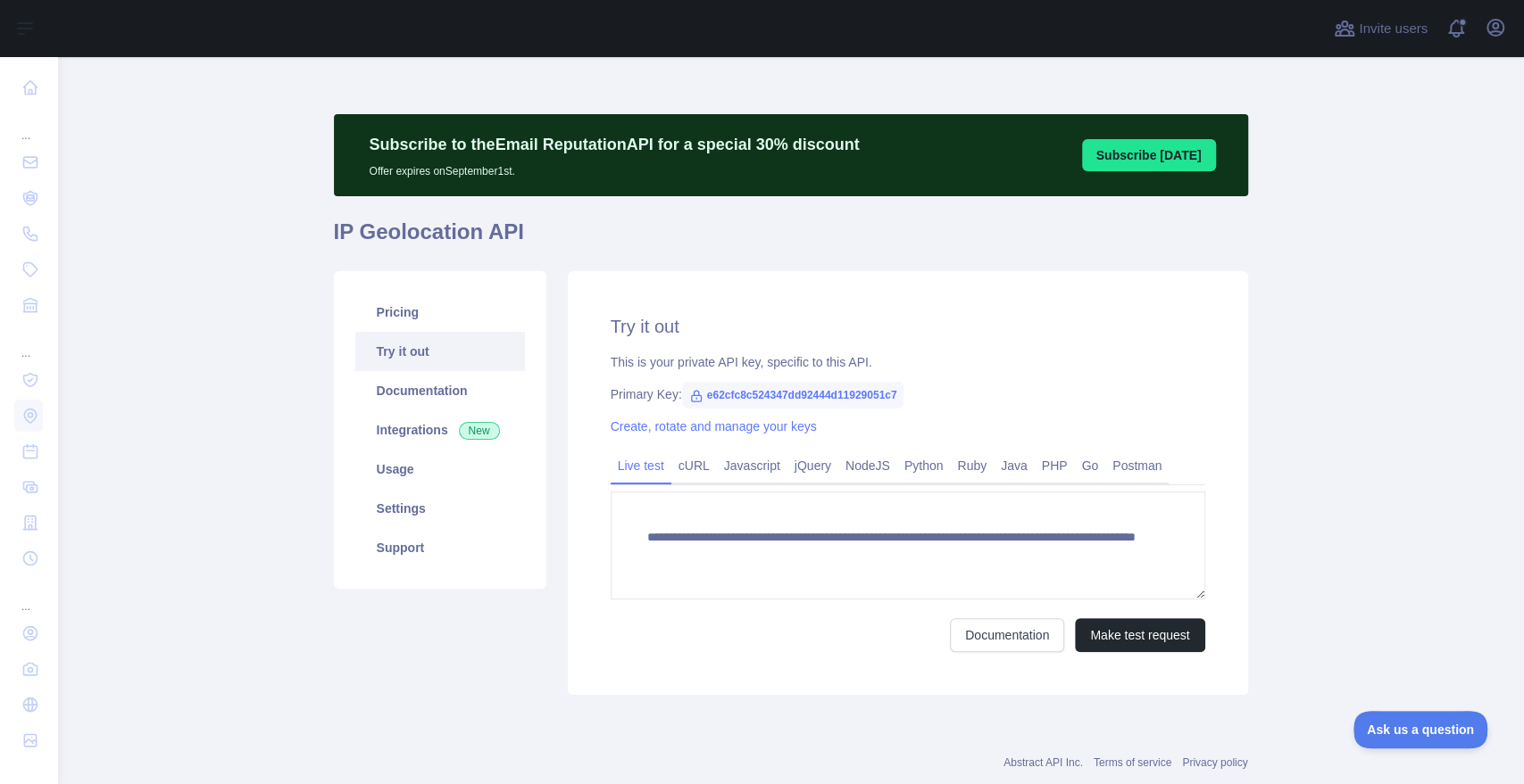
scroll to position [42, 0]
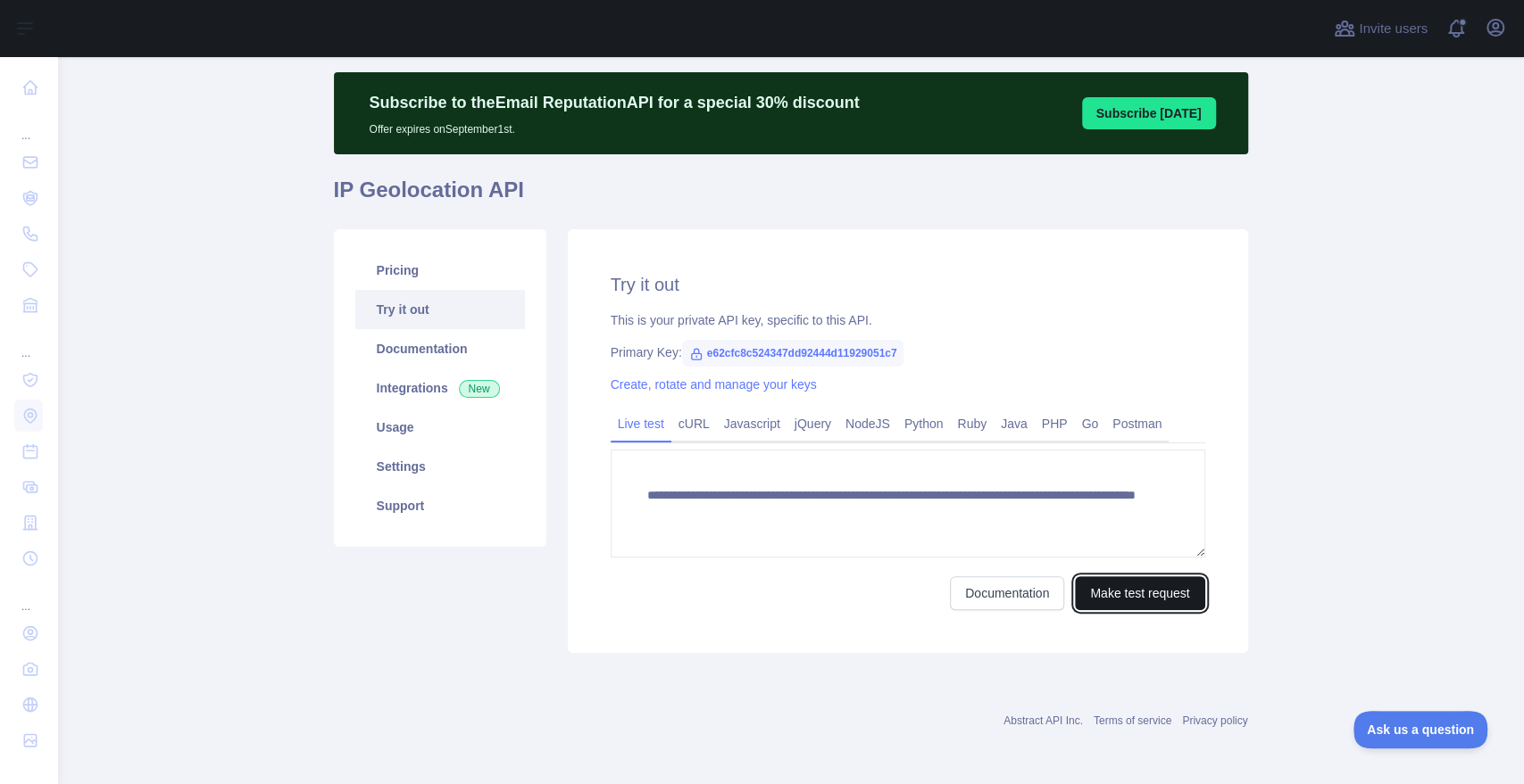
click at [1158, 587] on button "Make test request" at bounding box center [1140, 593] width 130 height 34
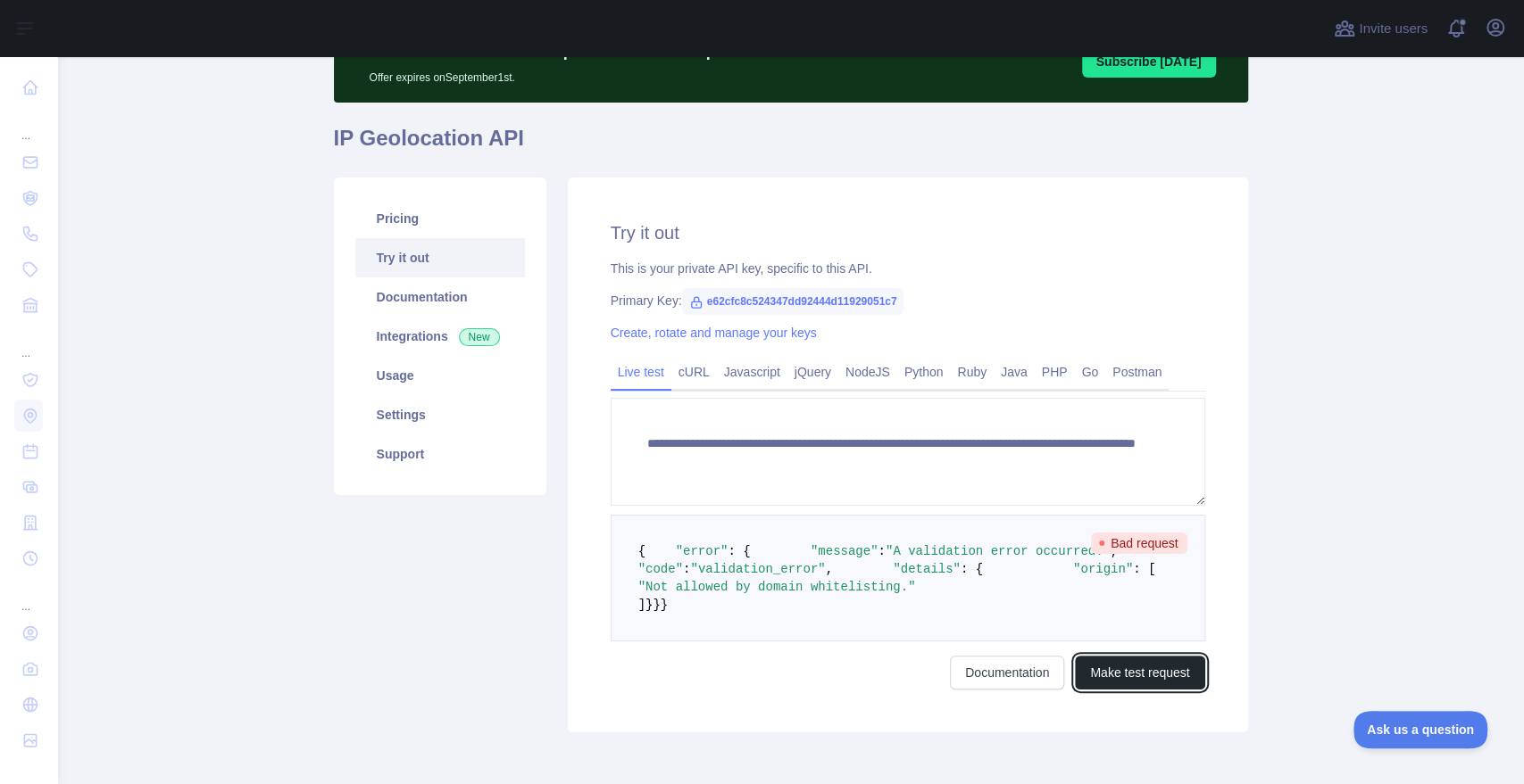
scroll to position [90, 0]
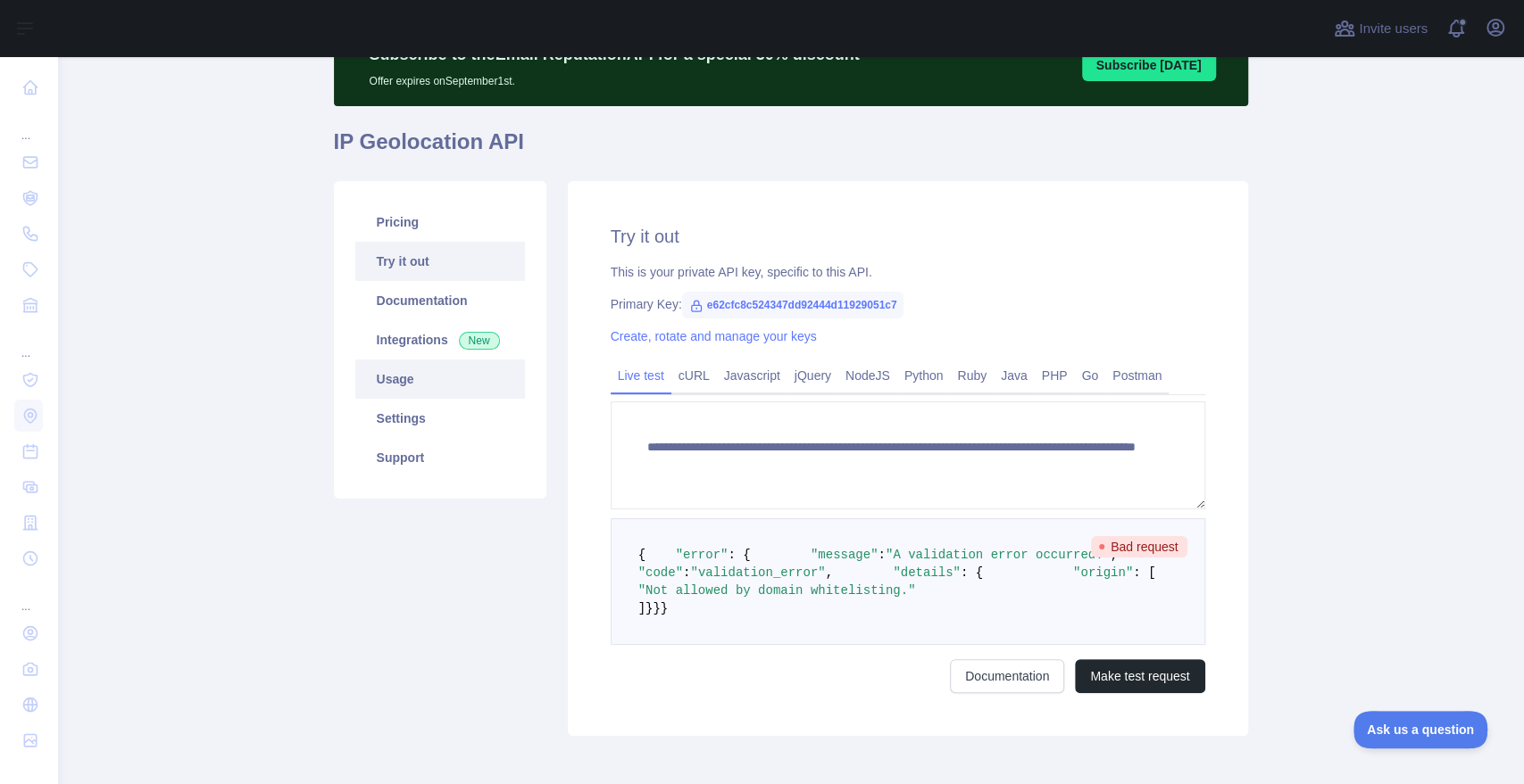
click at [431, 384] on link "Usage" at bounding box center [440, 378] width 170 height 39
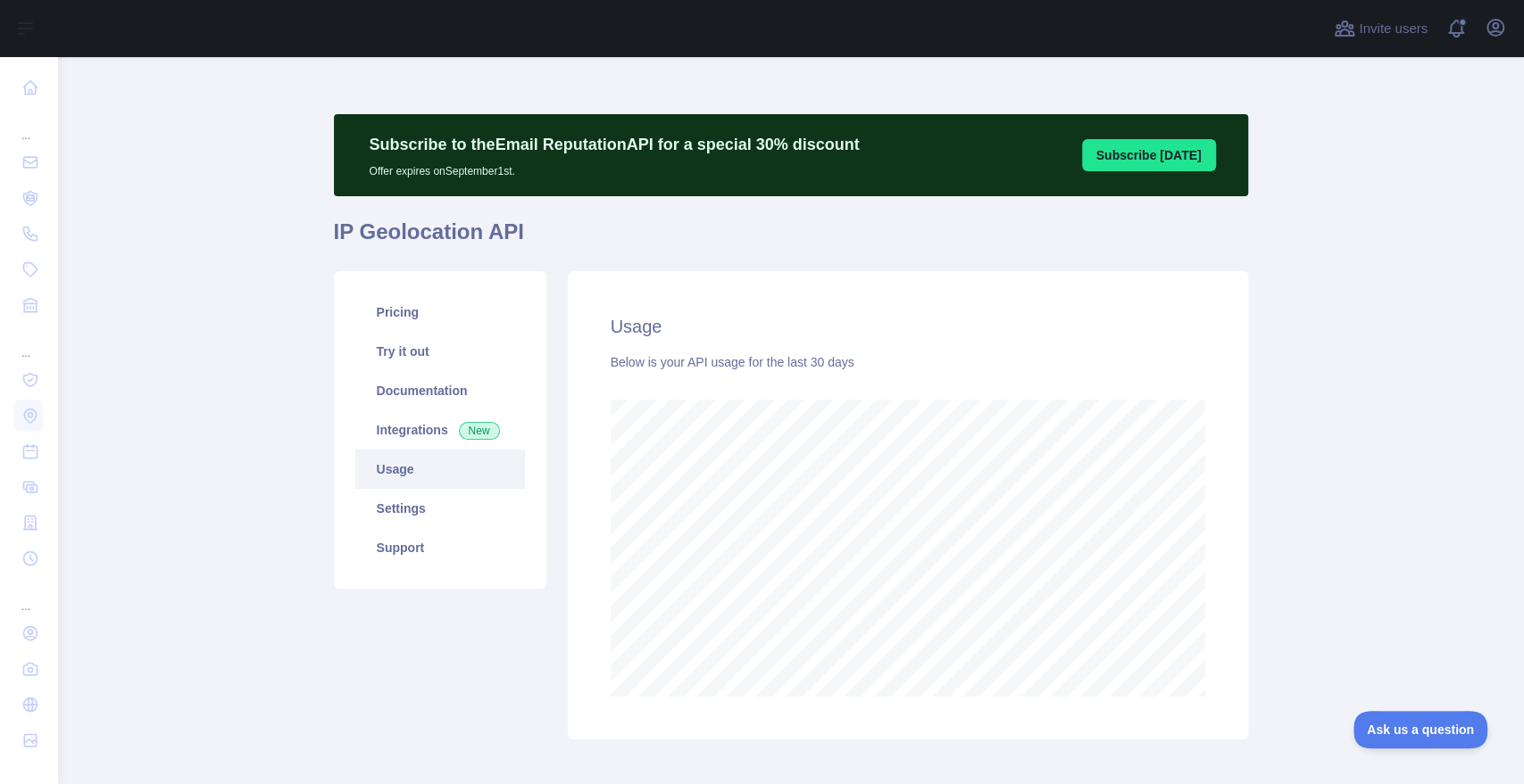
scroll to position [88, 0]
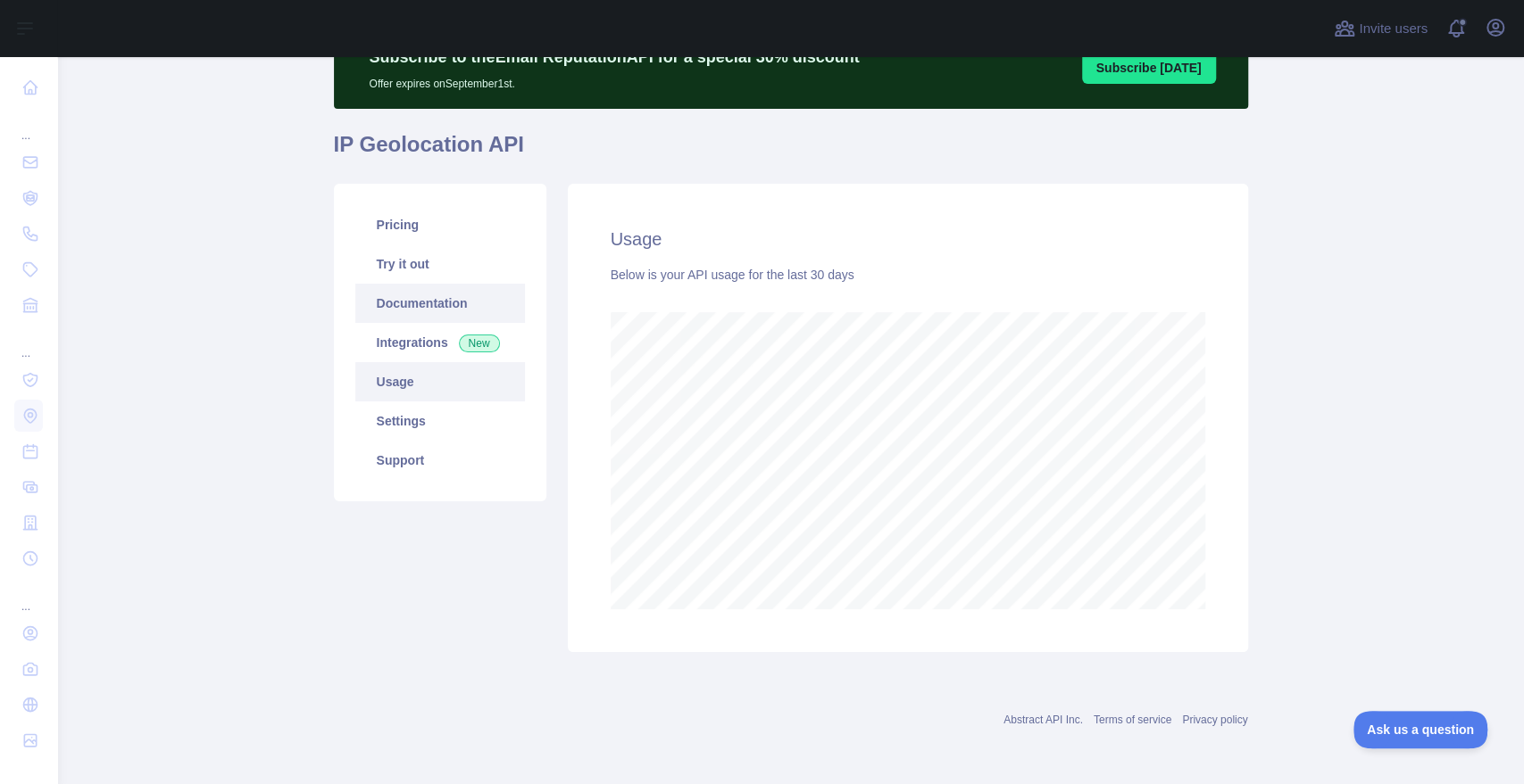
click at [422, 296] on link "Documentation" at bounding box center [440, 303] width 170 height 39
click at [419, 277] on link "Try it out" at bounding box center [440, 264] width 170 height 39
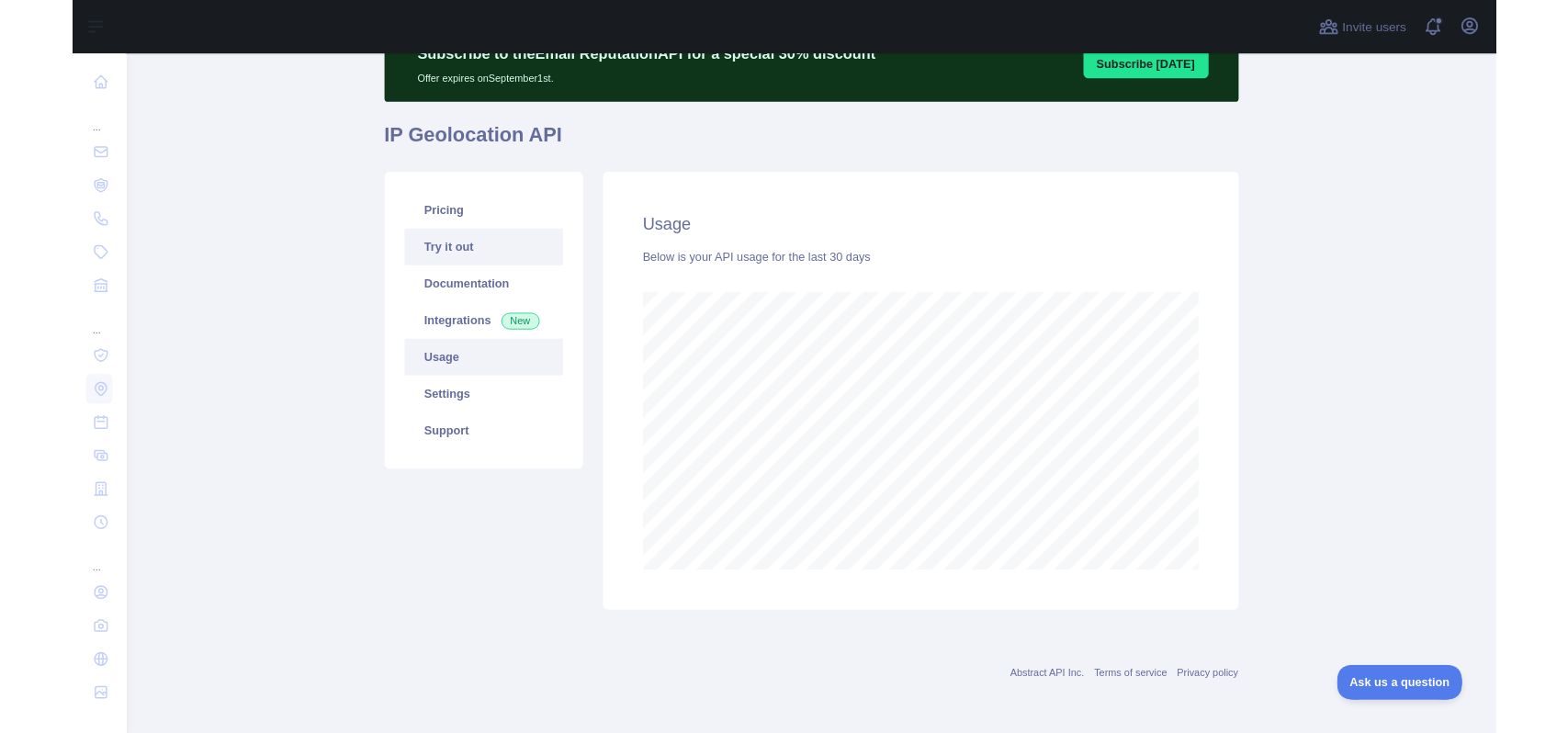
scroll to position [43, 0]
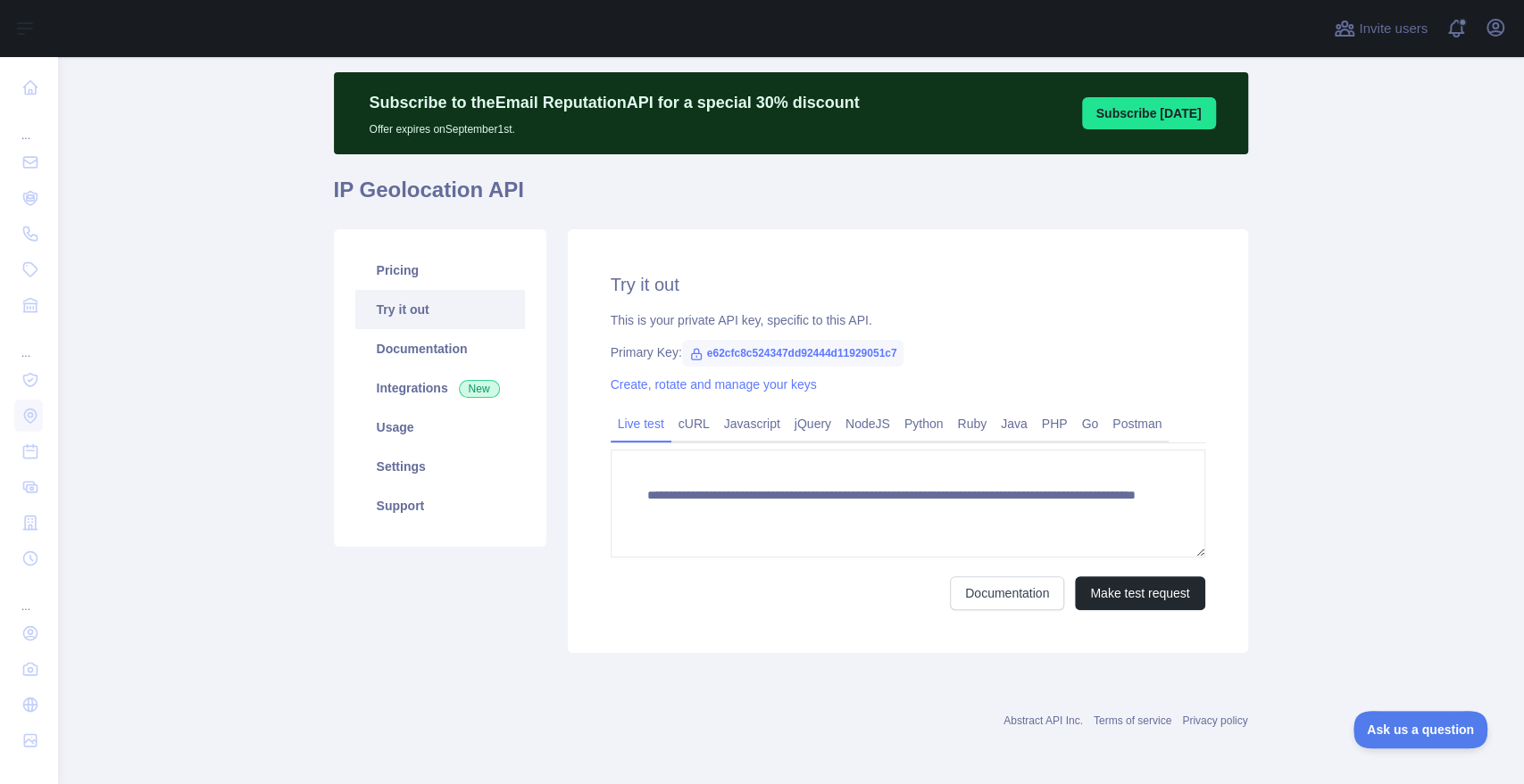
click at [407, 322] on link "Try it out" at bounding box center [440, 309] width 170 height 39
click at [400, 353] on link "Documentation" at bounding box center [440, 349] width 170 height 39
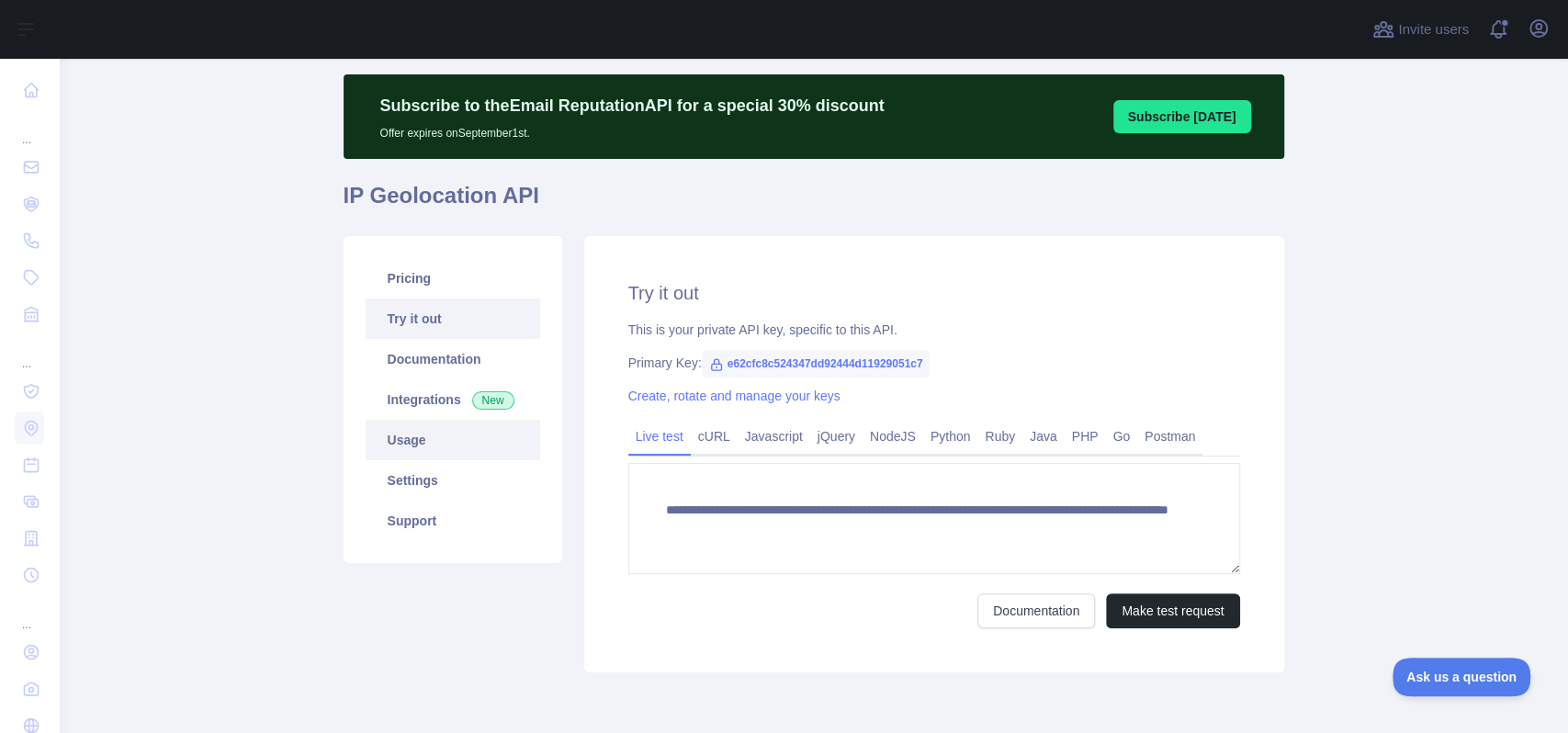
click at [416, 447] on link "Usage" at bounding box center [453, 440] width 175 height 40
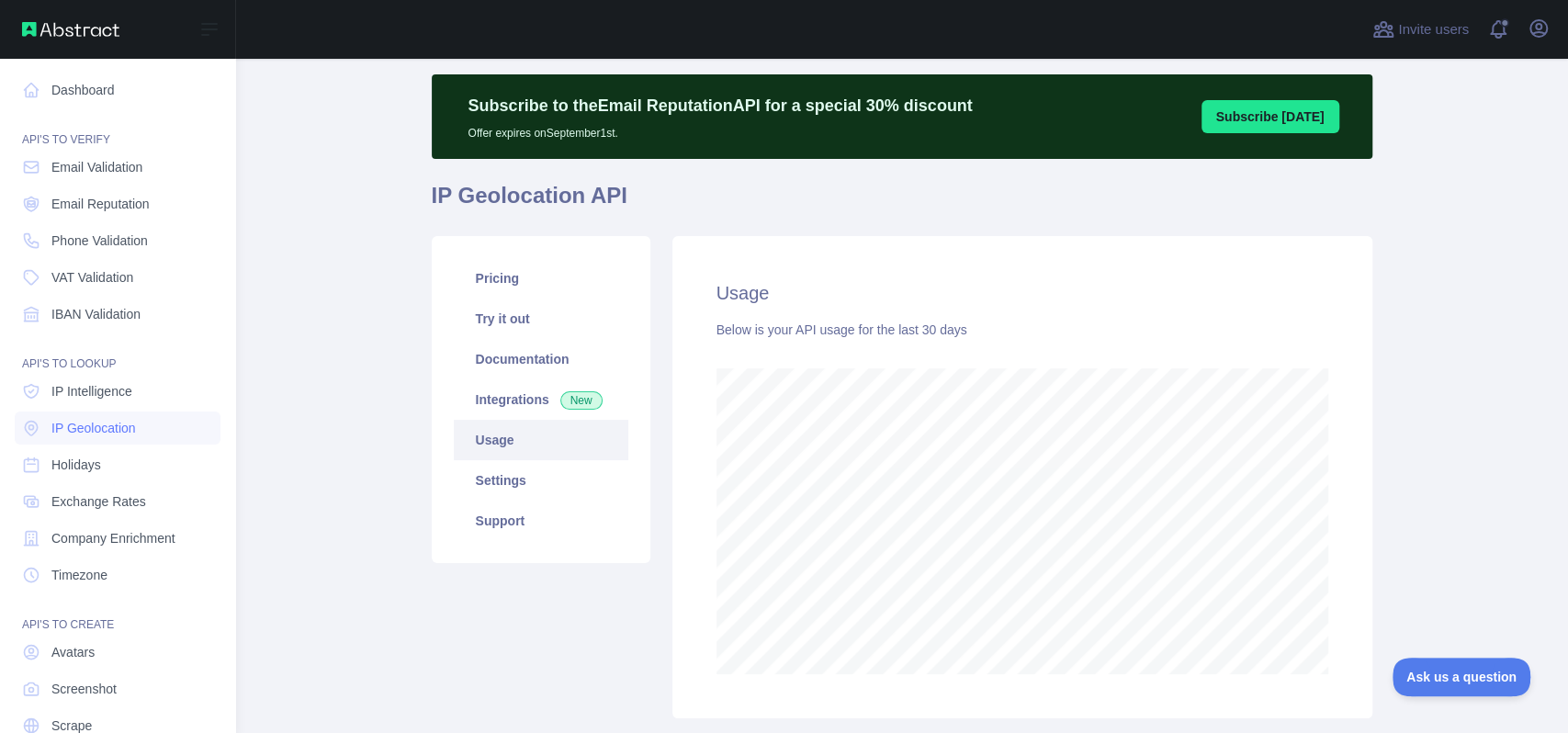
scroll to position [918470, 917206]
click at [107, 92] on link "Dashboard" at bounding box center [118, 90] width 206 height 33
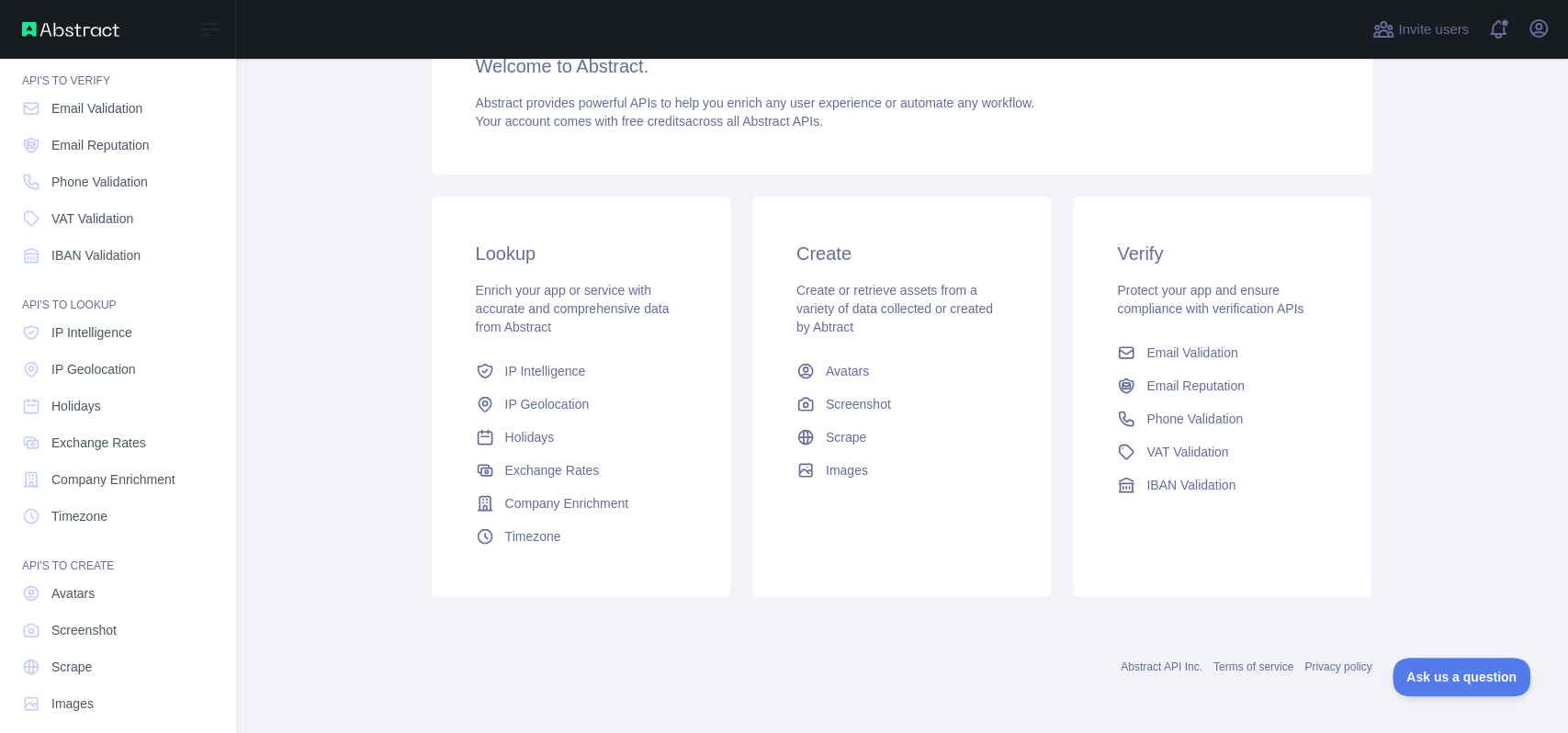
scroll to position [76, 0]
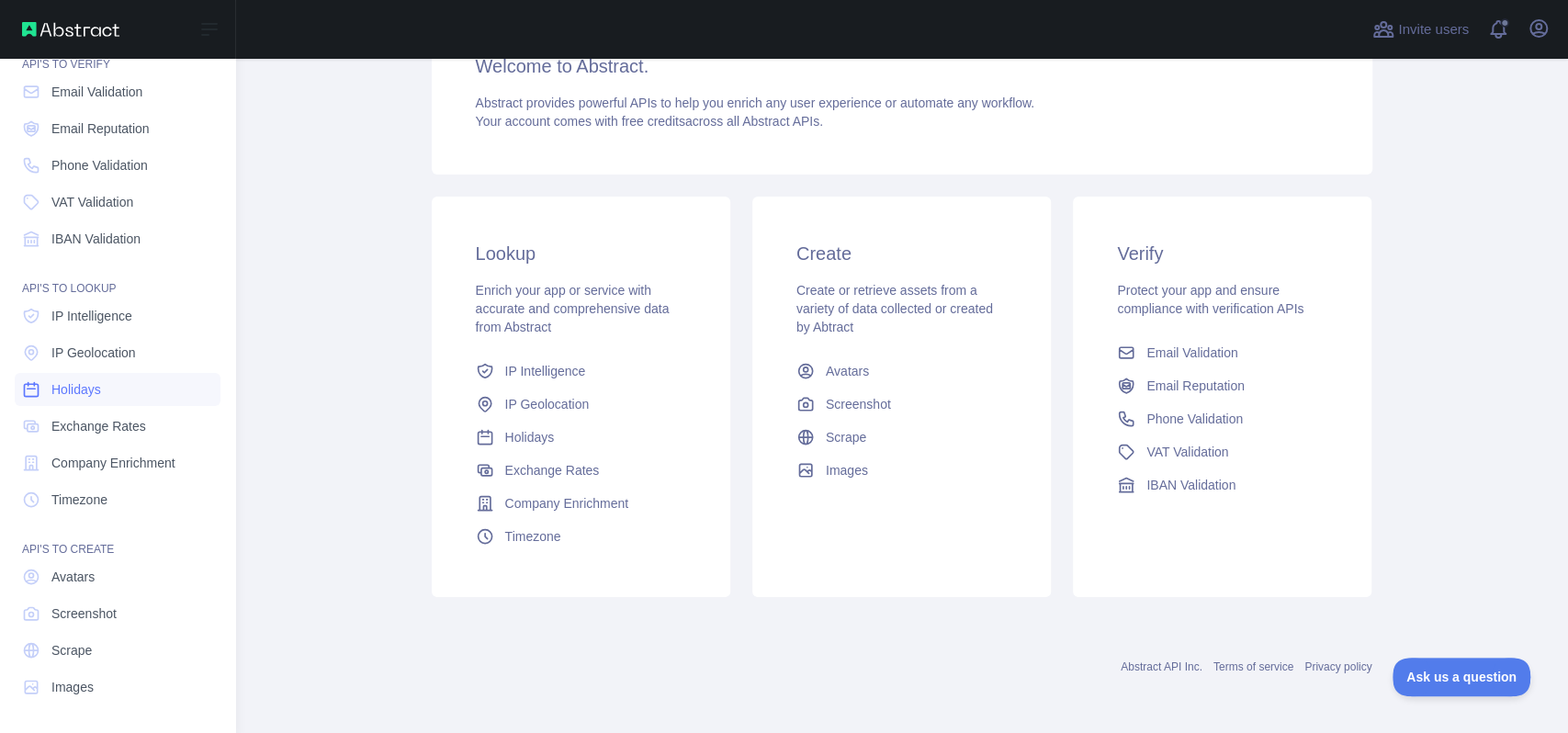
click at [71, 389] on span "Holidays" at bounding box center [76, 390] width 50 height 19
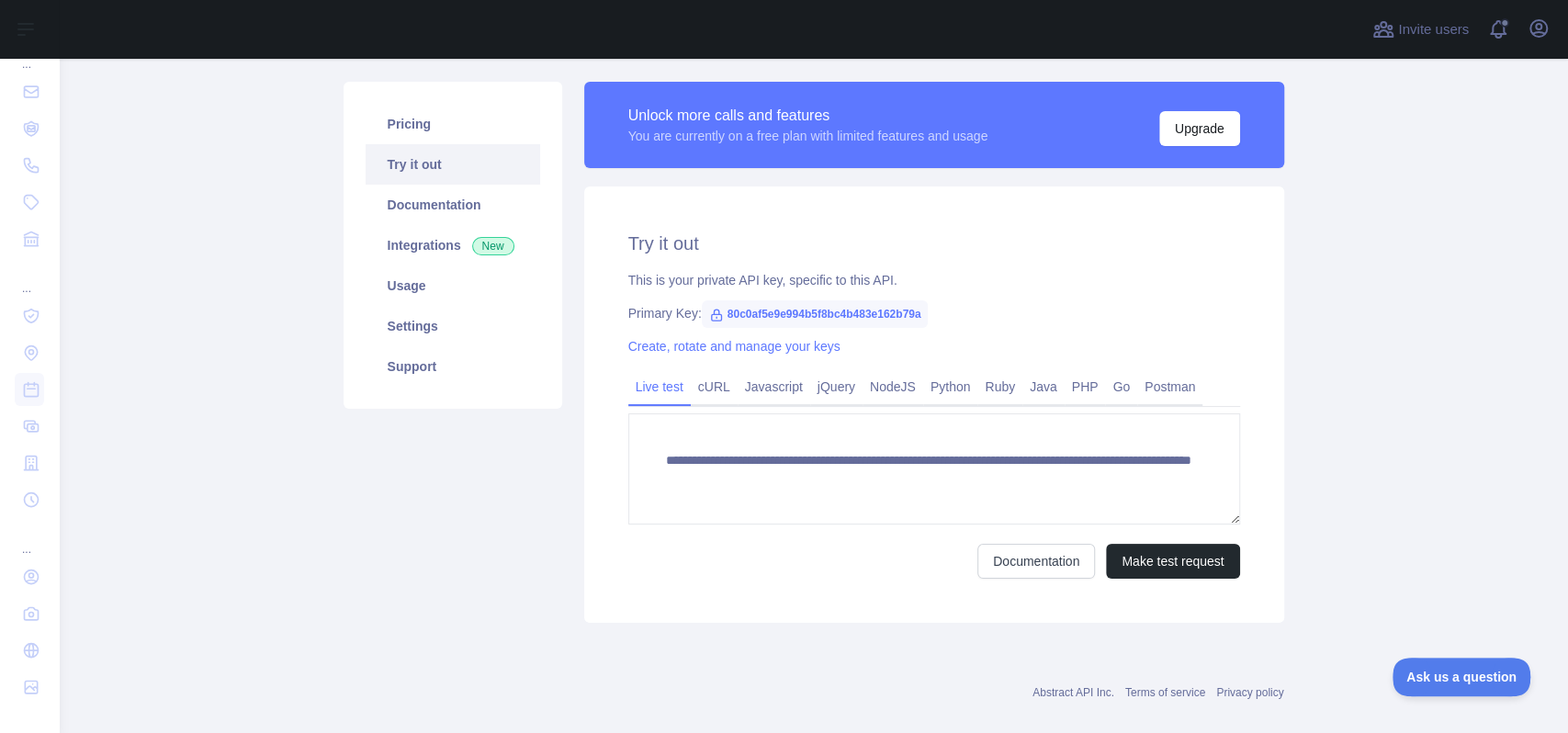
scroll to position [201, 0]
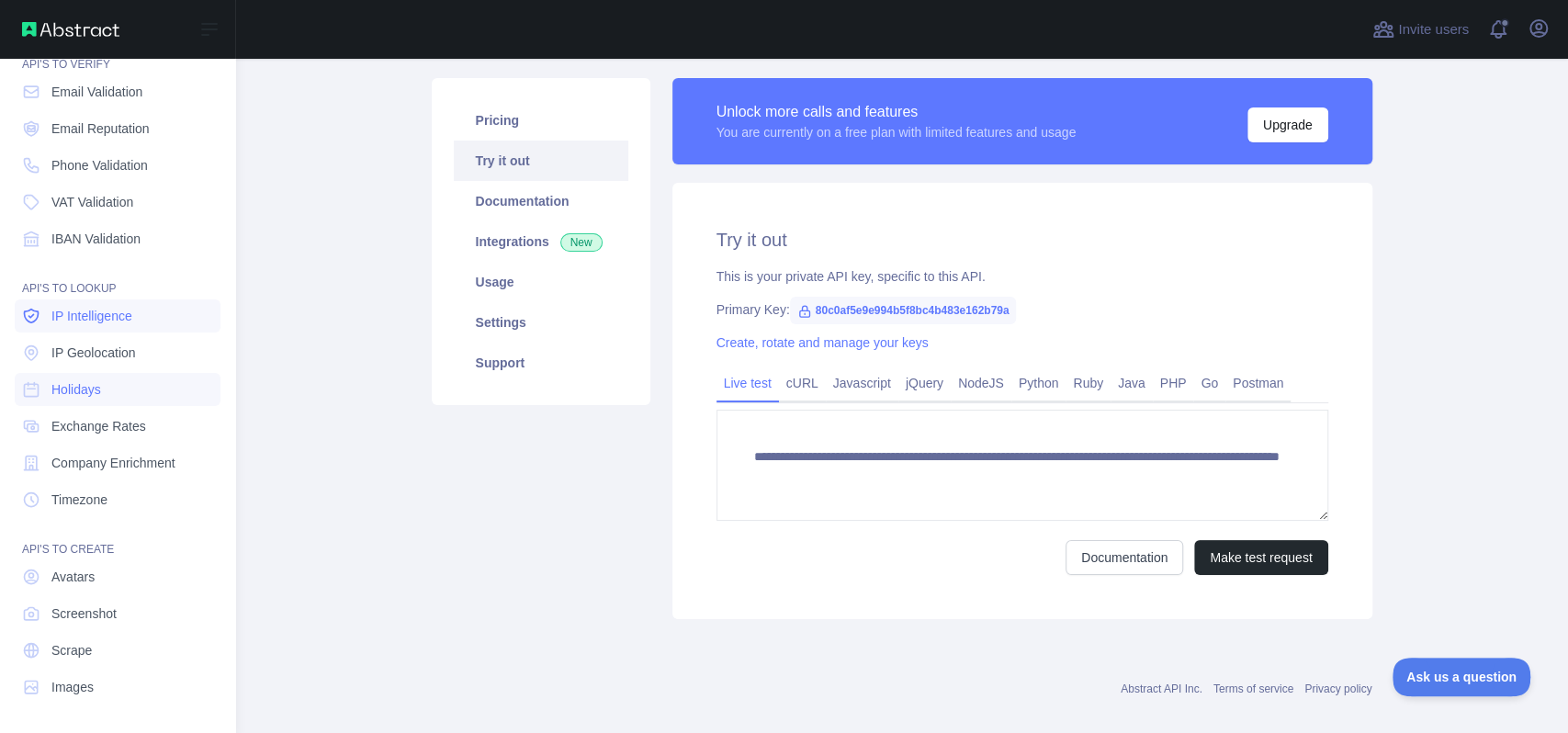
click at [140, 315] on link "IP Intelligence" at bounding box center [118, 316] width 206 height 33
click at [116, 431] on span "Exchange Rates" at bounding box center [98, 426] width 94 height 19
click at [114, 457] on span "Company Enrichment" at bounding box center [113, 463] width 124 height 19
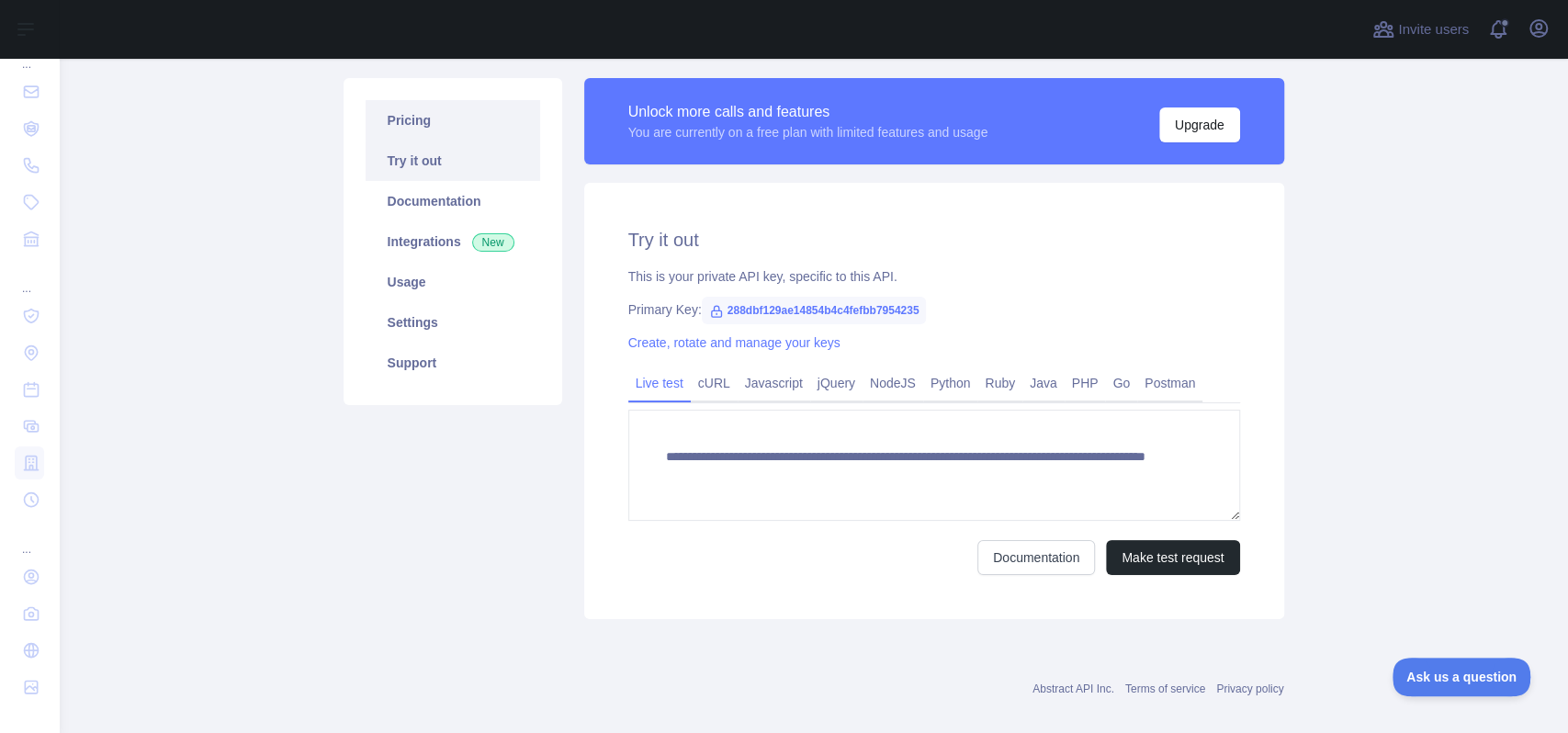
click at [425, 130] on link "Pricing" at bounding box center [453, 120] width 175 height 40
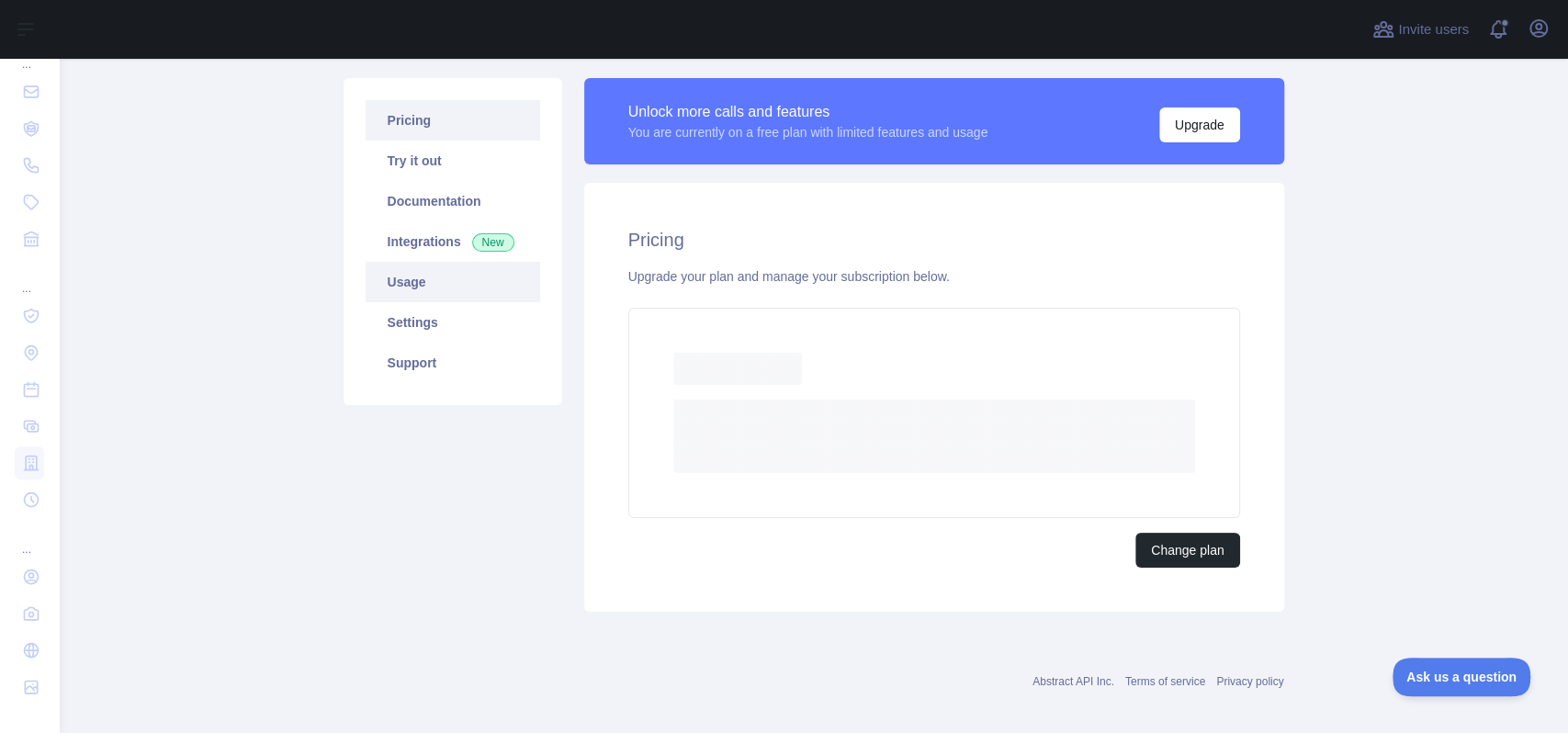
click at [435, 272] on link "Usage" at bounding box center [453, 282] width 175 height 40
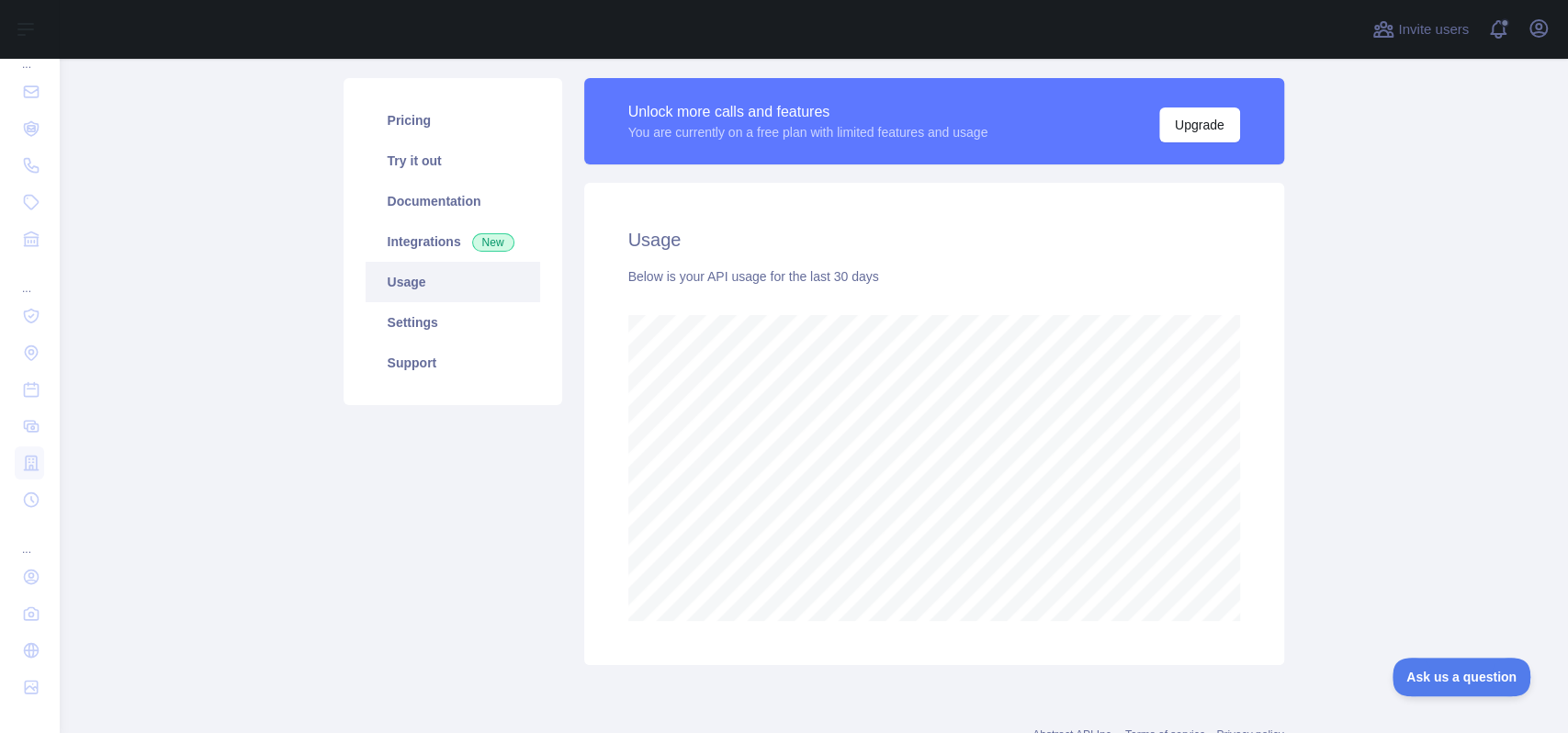
scroll to position [675, 1508]
click at [410, 248] on link "Integrations New" at bounding box center [453, 241] width 175 height 40
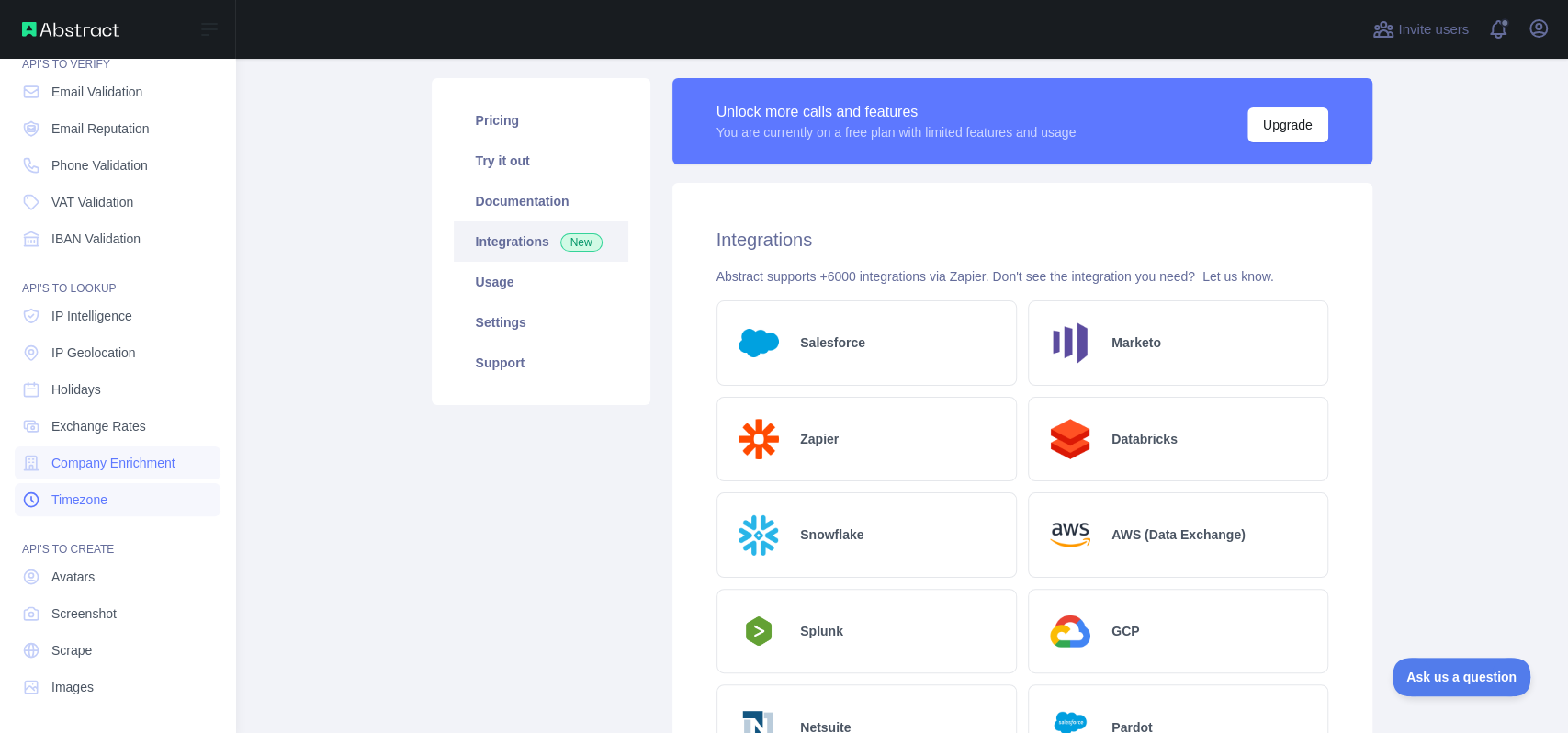
click at [104, 492] on span "Timezone" at bounding box center [78, 499] width 56 height 19
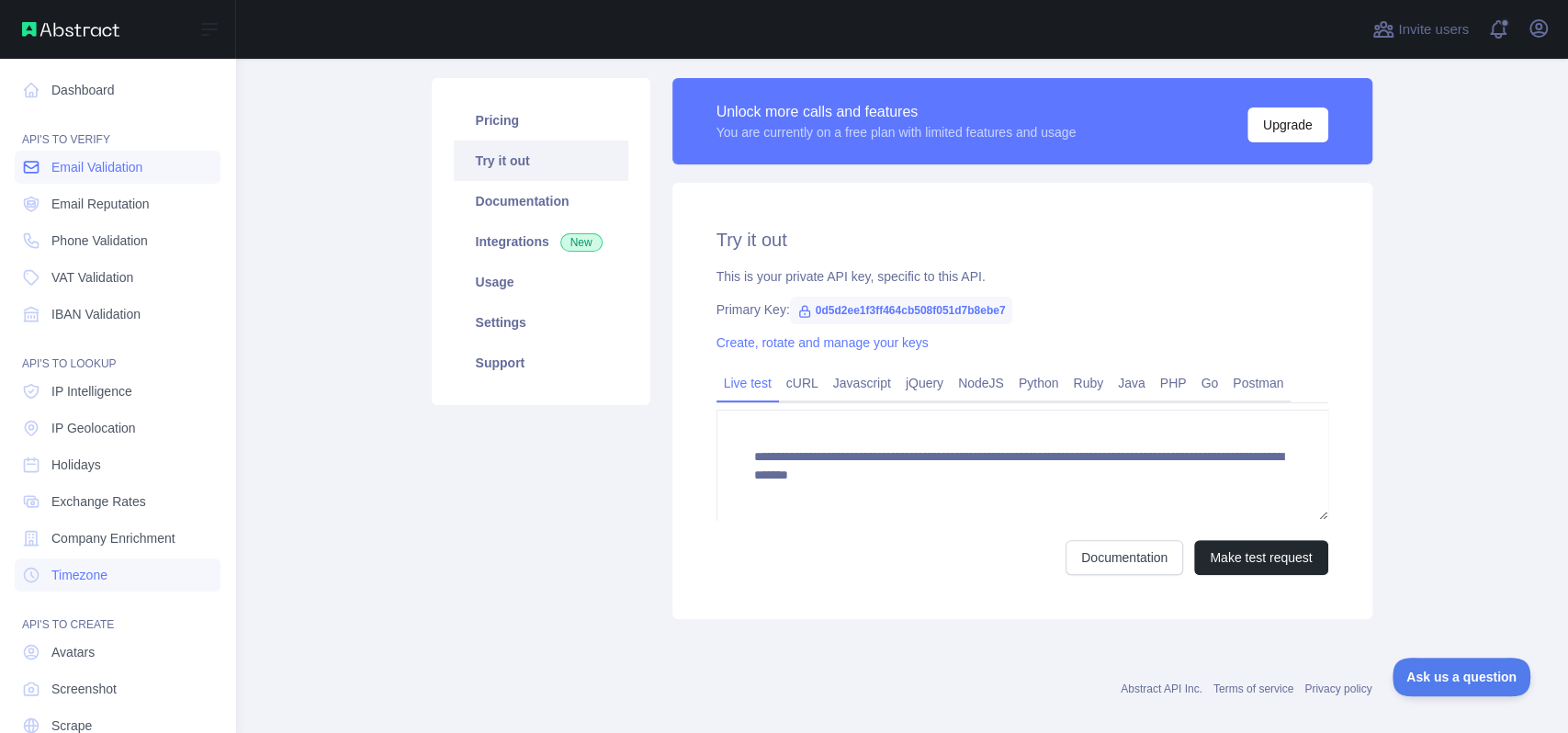
click at [116, 174] on span "Email Validation" at bounding box center [96, 167] width 91 height 19
click at [109, 205] on span "Email Reputation" at bounding box center [100, 204] width 98 height 19
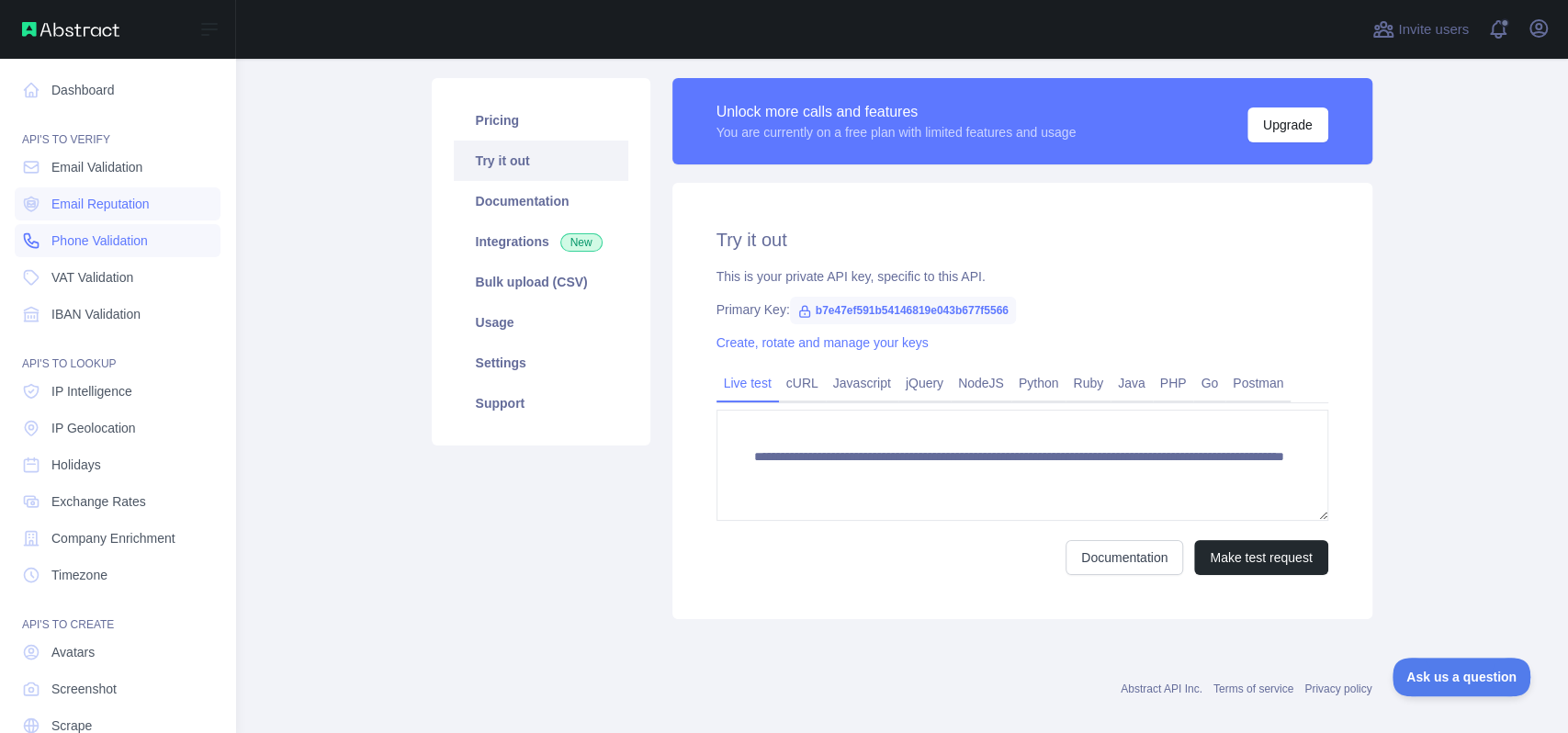
click at [93, 237] on span "Phone Validation" at bounding box center [99, 240] width 96 height 19
click at [96, 284] on span "VAT Validation" at bounding box center [91, 278] width 81 height 19
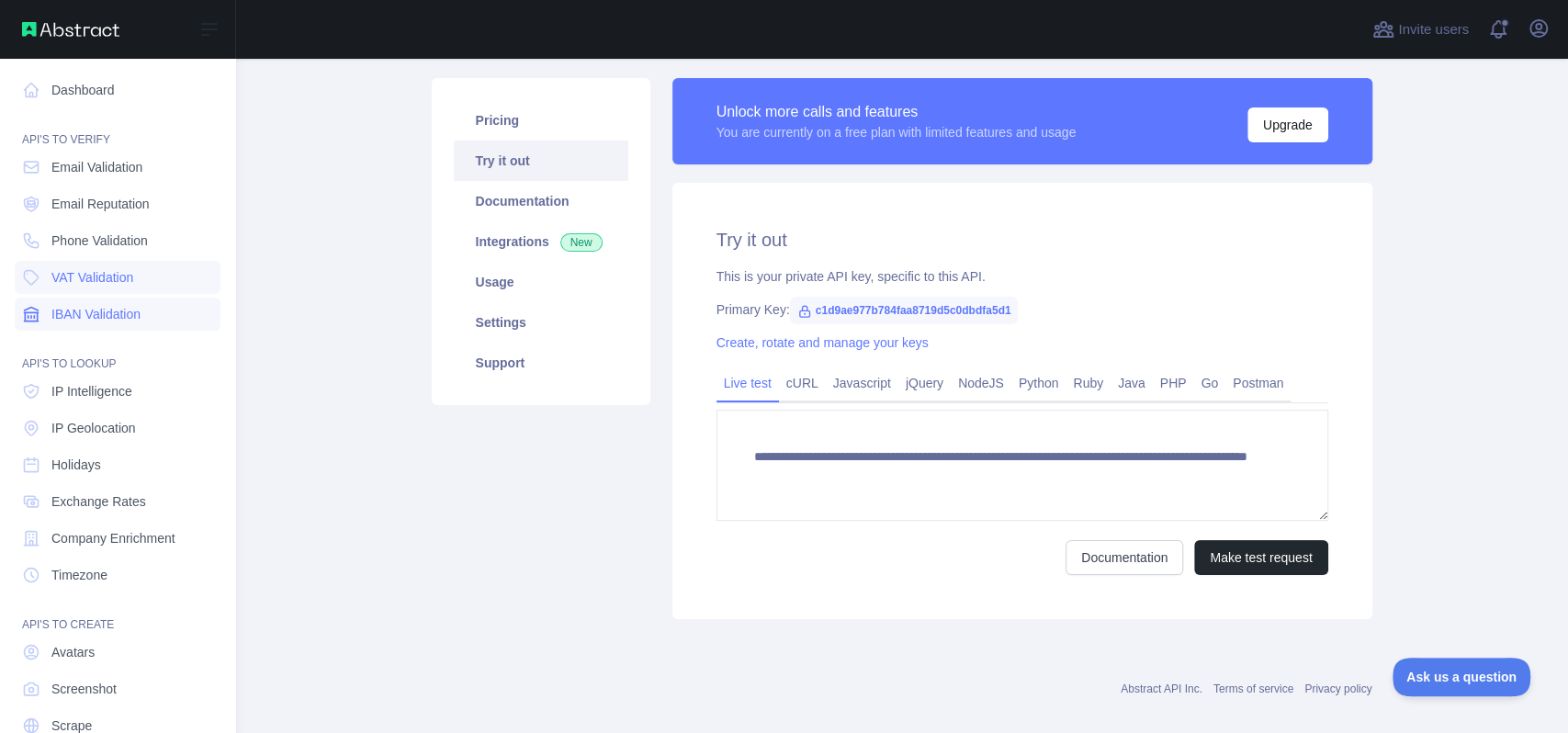
click at [118, 314] on span "IBAN Validation" at bounding box center [95, 314] width 89 height 19
click at [109, 288] on link "VAT Validation" at bounding box center [118, 278] width 206 height 33
click at [109, 311] on span "IBAN Validation" at bounding box center [95, 314] width 89 height 19
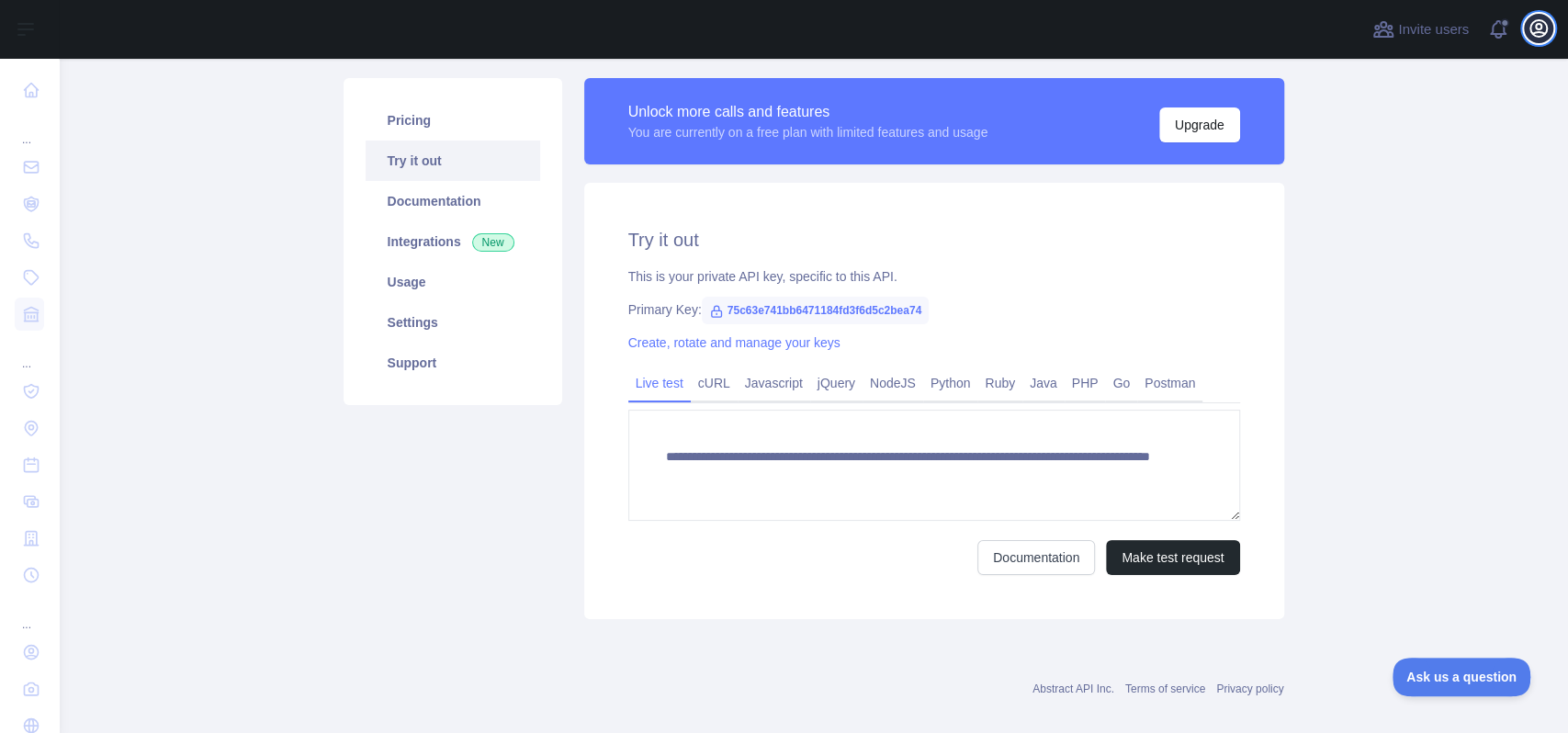
click at [1542, 37] on icon "button" at bounding box center [1539, 28] width 22 height 22
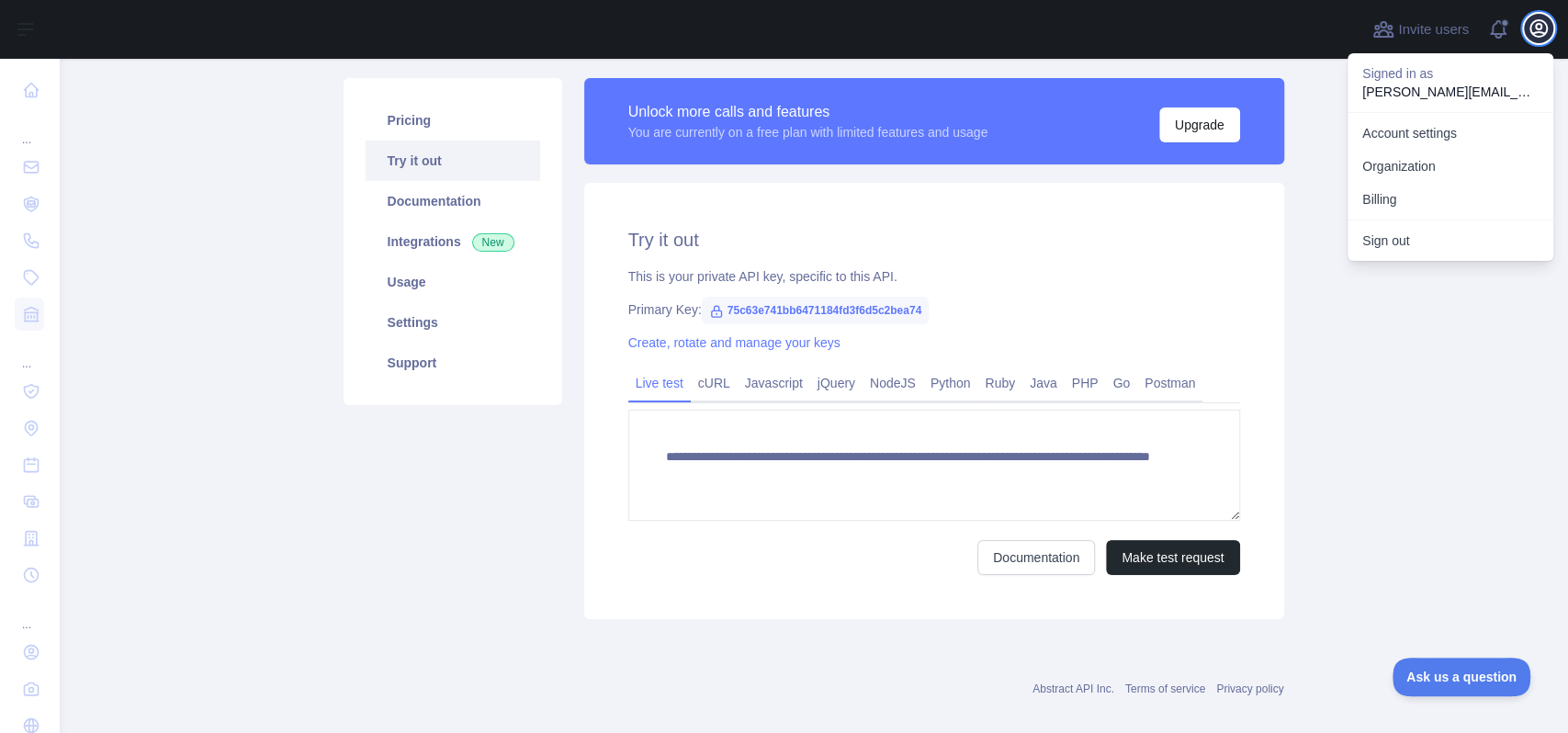
click at [1542, 37] on icon "button" at bounding box center [1539, 28] width 22 height 22
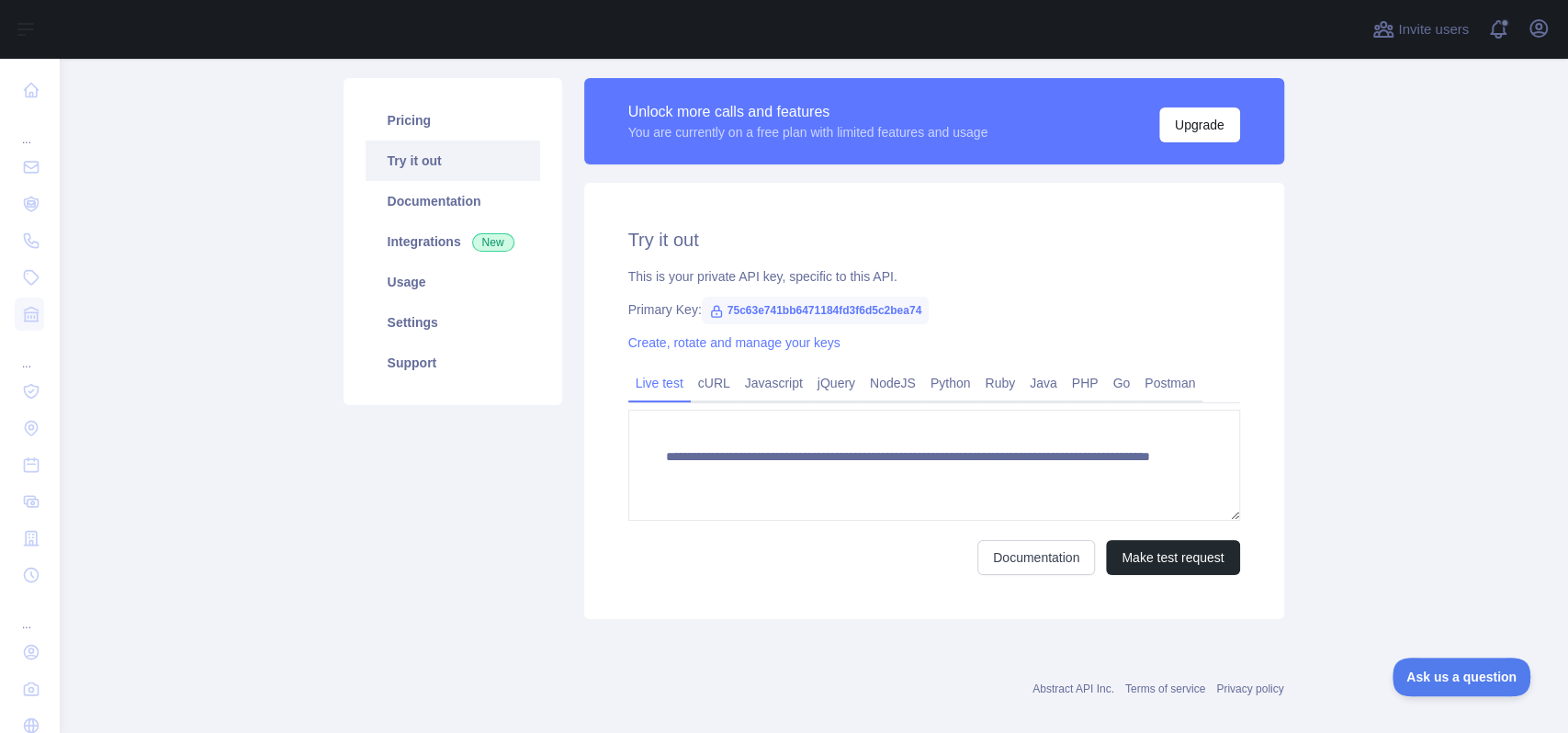
click at [587, 548] on div "**********" at bounding box center [935, 400] width 700 height 437
click at [495, 464] on div "Pricing Try it out Documentation Integrations New Usage Settings Support" at bounding box center [452, 349] width 240 height 542
click at [423, 115] on link "Pricing" at bounding box center [453, 120] width 175 height 40
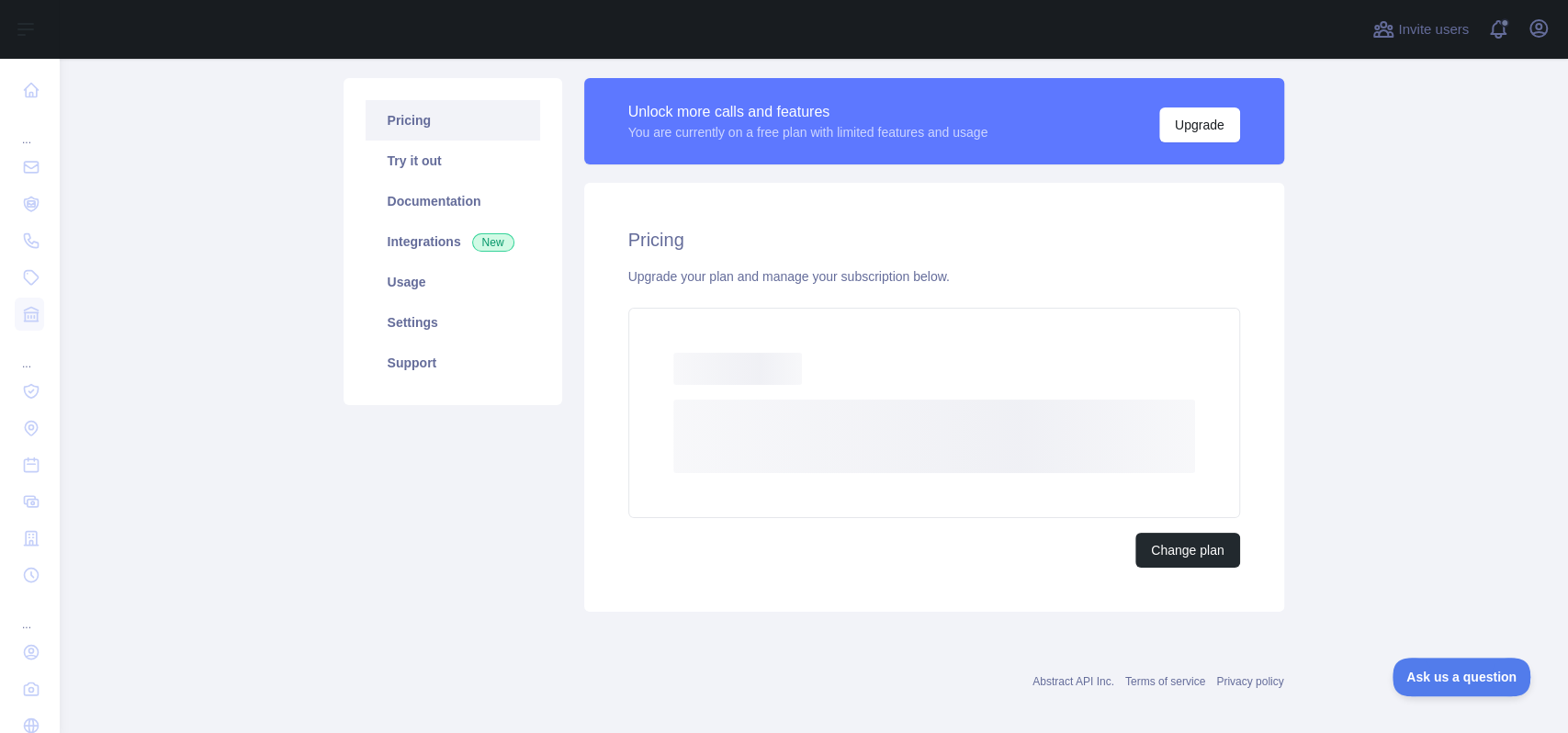
click at [503, 488] on div "Pricing Try it out Documentation Integrations New Usage Settings Support" at bounding box center [452, 345] width 240 height 534
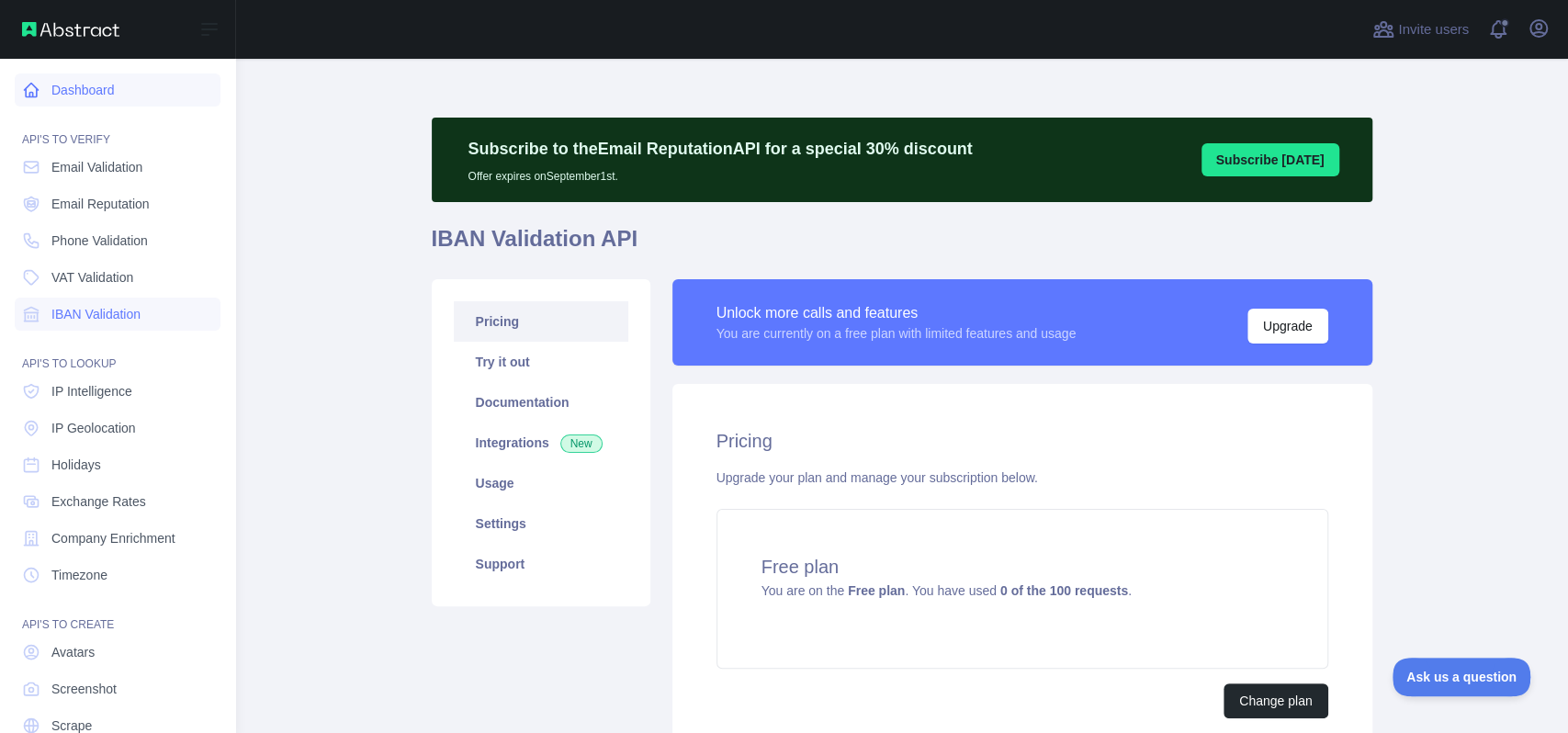
click at [27, 88] on icon at bounding box center [30, 89] width 19 height 19
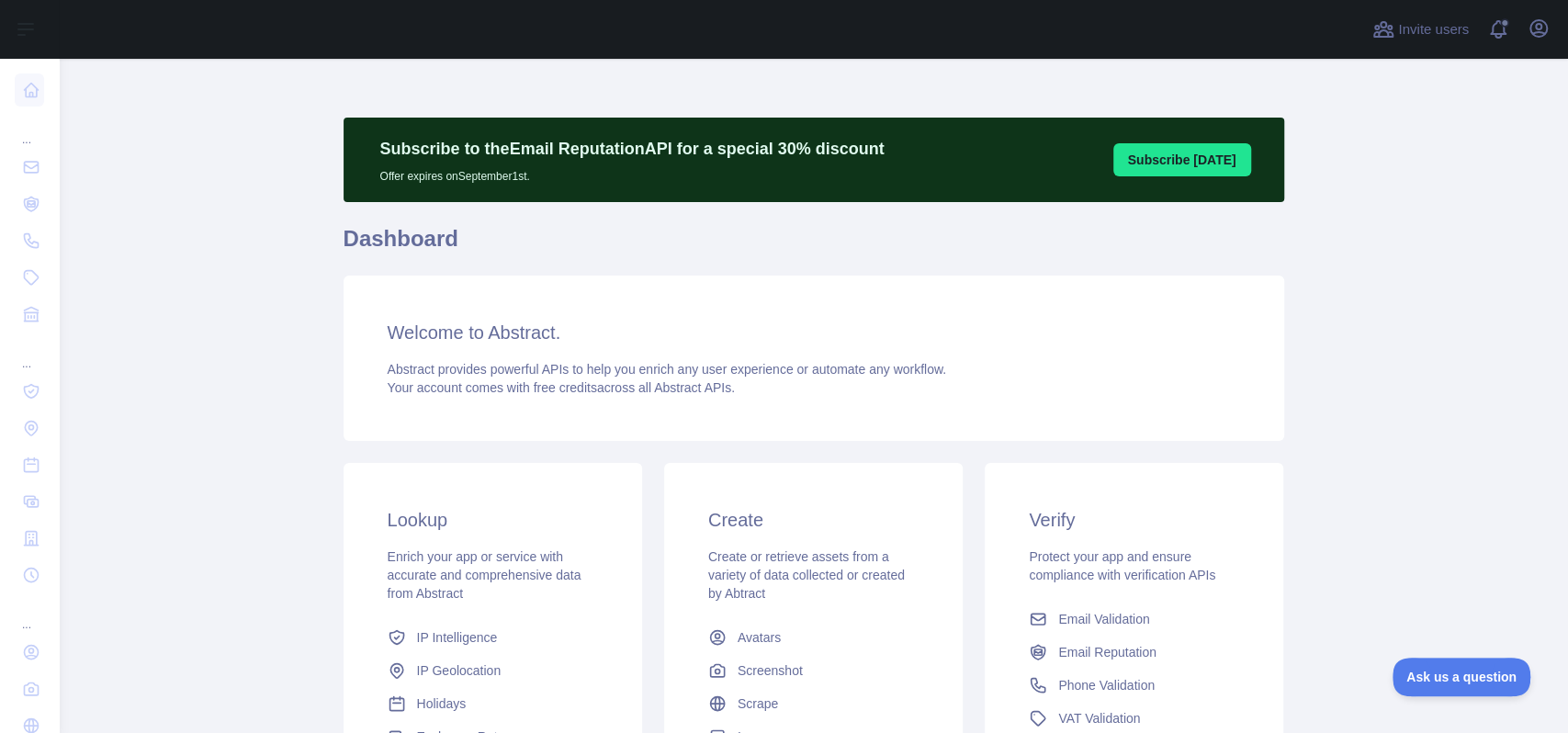
click at [851, 252] on h1 "Dashboard" at bounding box center [813, 246] width 940 height 44
